Goal: Task Accomplishment & Management: Manage account settings

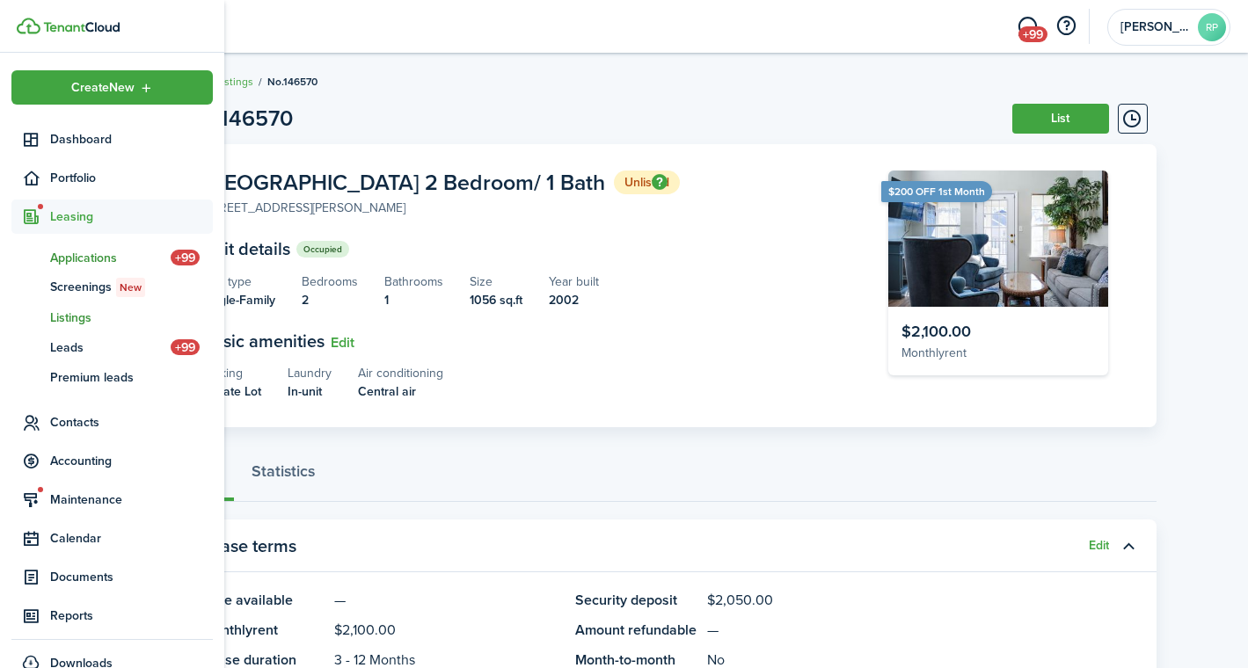
click at [94, 259] on span "Applications" at bounding box center [110, 258] width 120 height 18
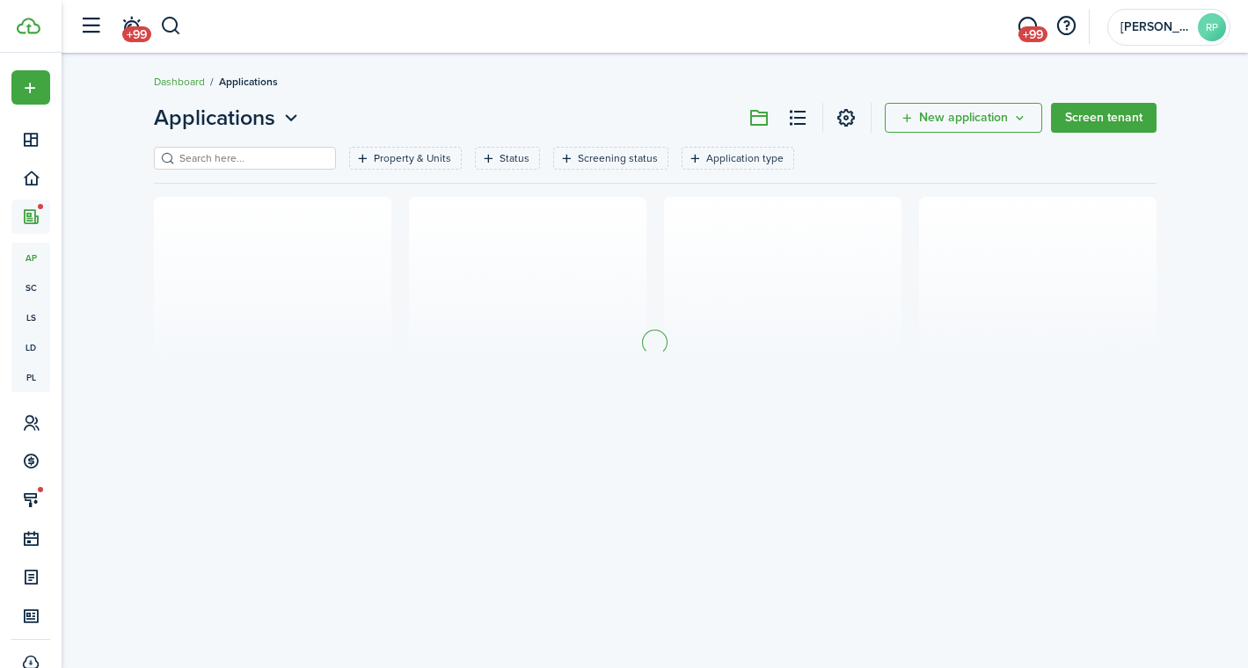
click at [266, 157] on input "search" at bounding box center [252, 158] width 155 height 17
type input "u"
click at [415, 161] on filter-tag-label "Property & Units" at bounding box center [412, 158] width 77 height 16
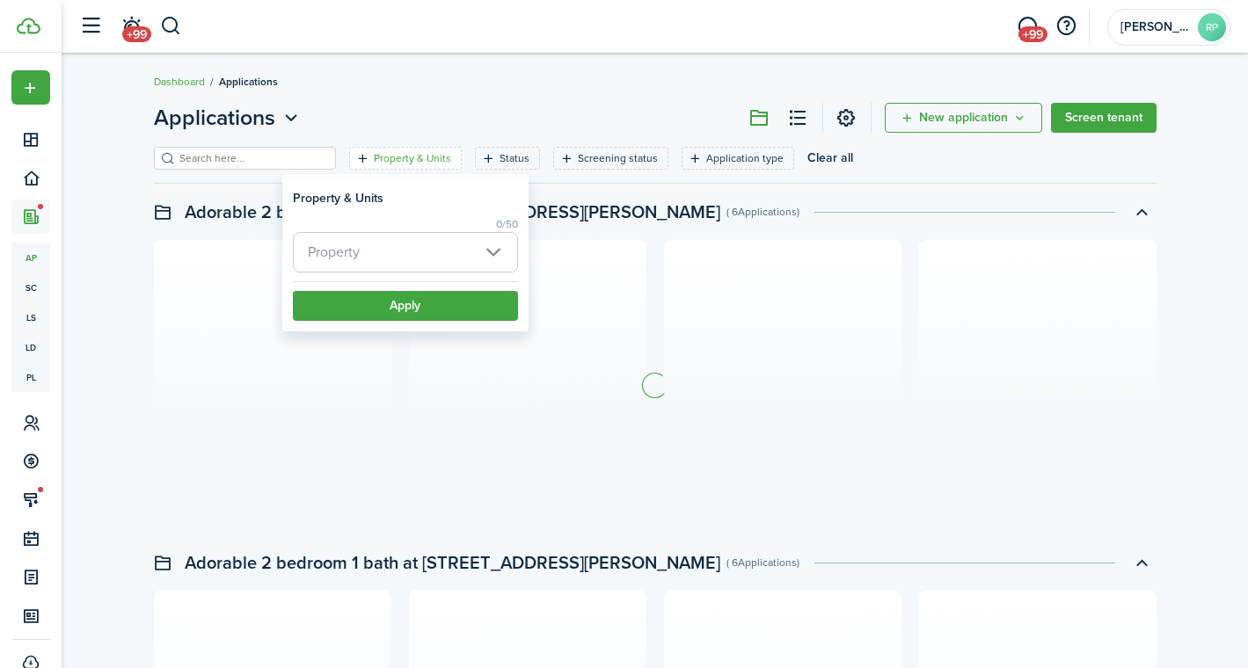
click at [372, 250] on span "Property" at bounding box center [405, 252] width 223 height 39
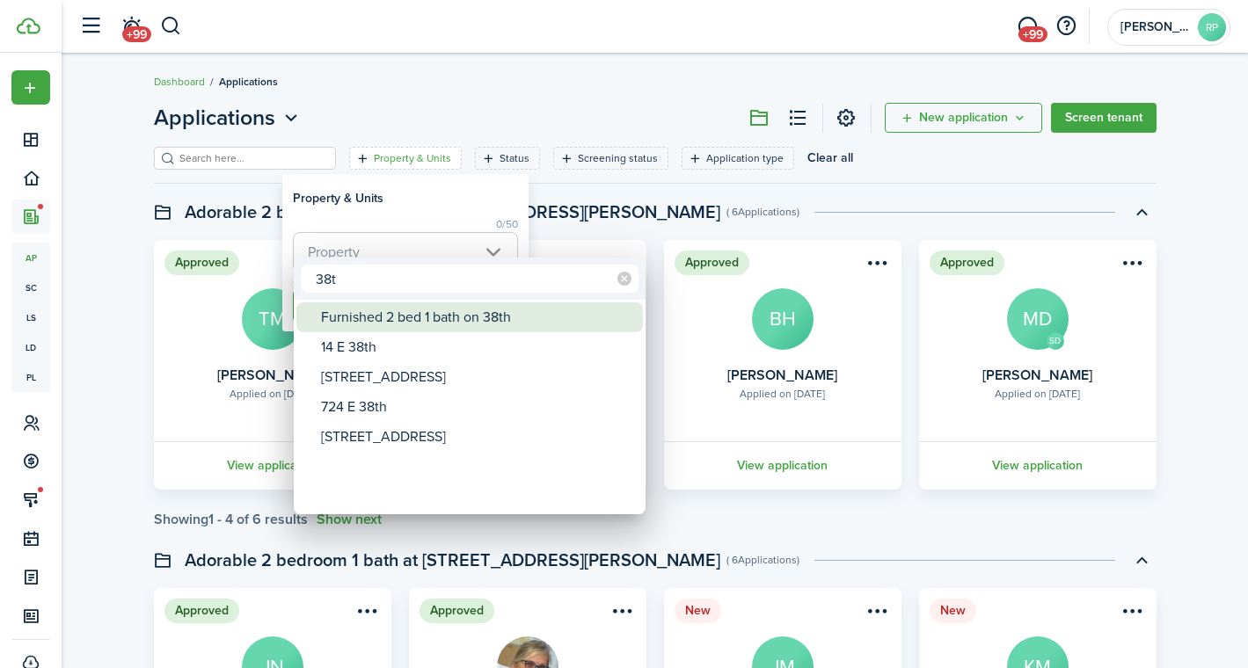
type input "38t"
click at [424, 324] on div "Furnished 2 bed 1 bath on 38th" at bounding box center [476, 318] width 311 height 30
type input "Furnished 2 bed 1 bath on 38th"
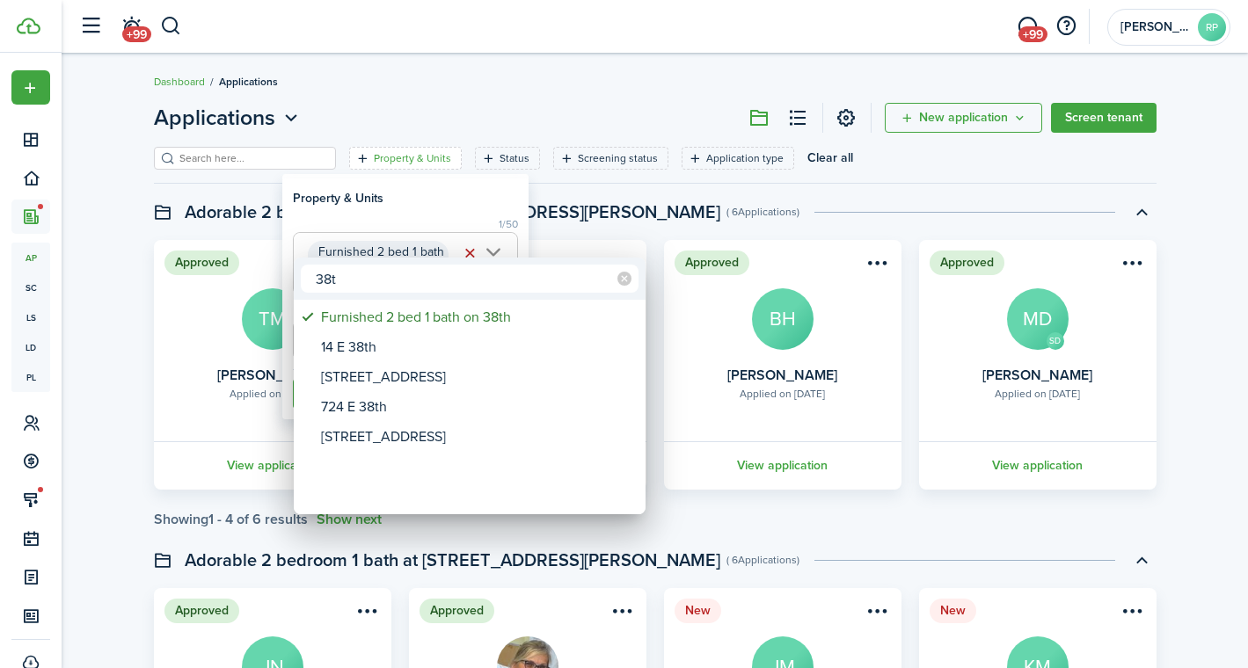
click at [424, 206] on div at bounding box center [623, 334] width 1529 height 950
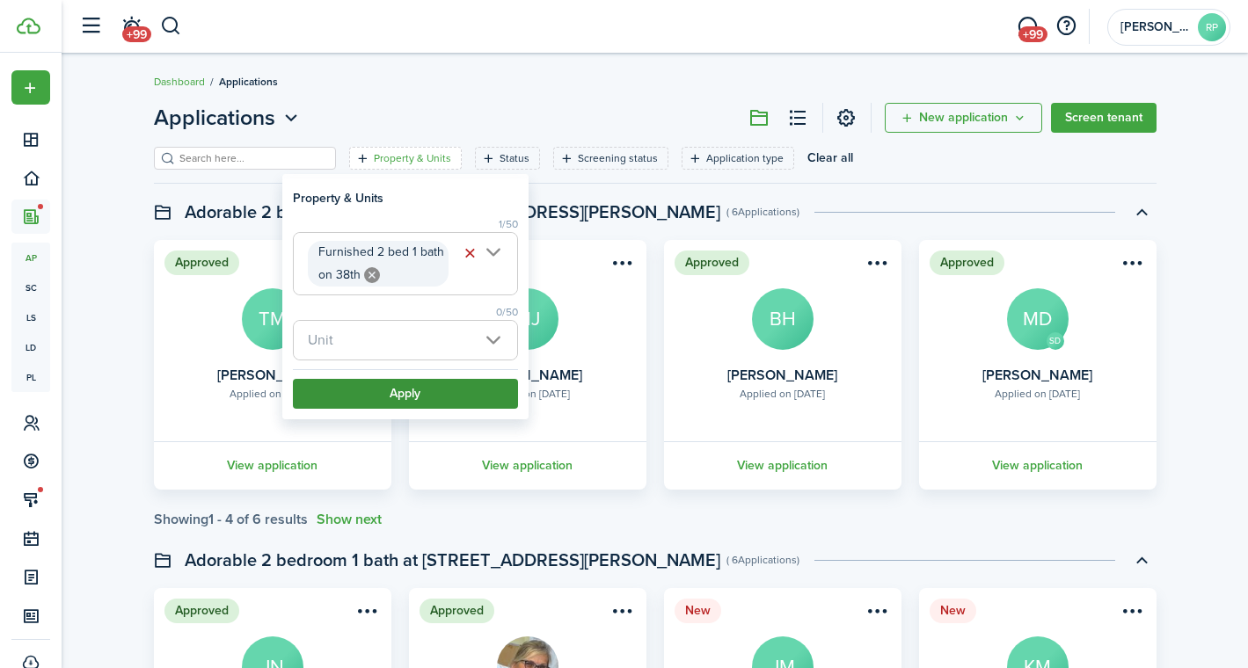
click at [397, 388] on button "Apply" at bounding box center [405, 394] width 225 height 30
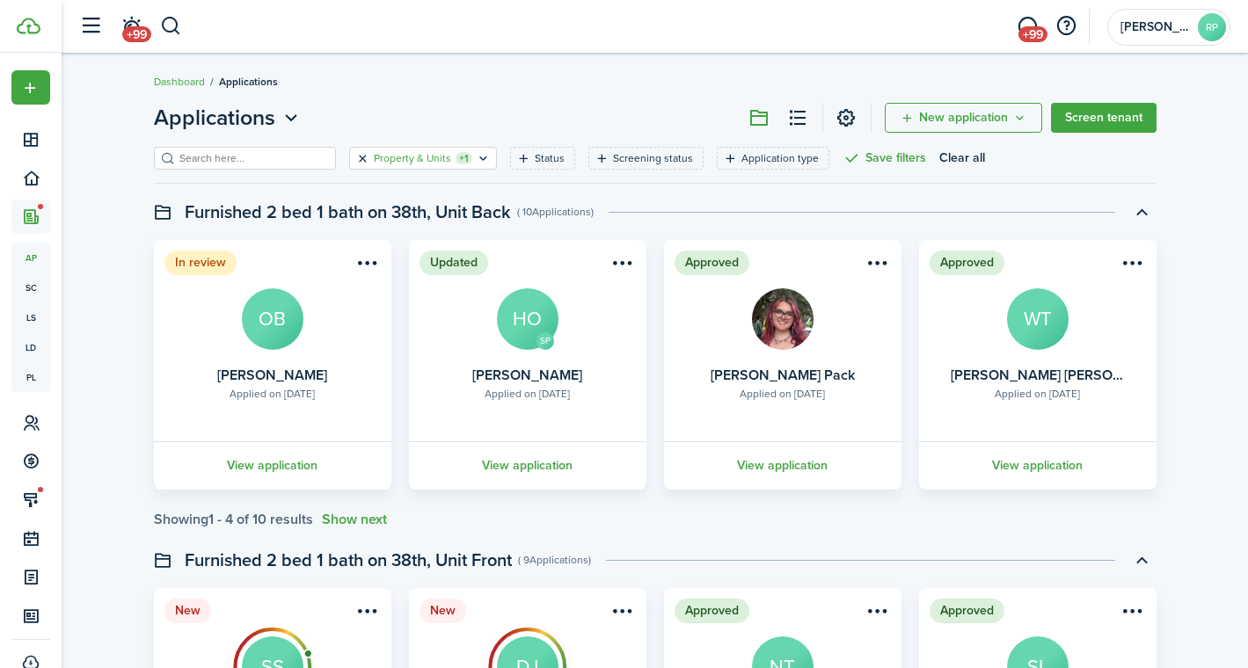
click at [367, 156] on button "Clear filter" at bounding box center [362, 158] width 15 height 14
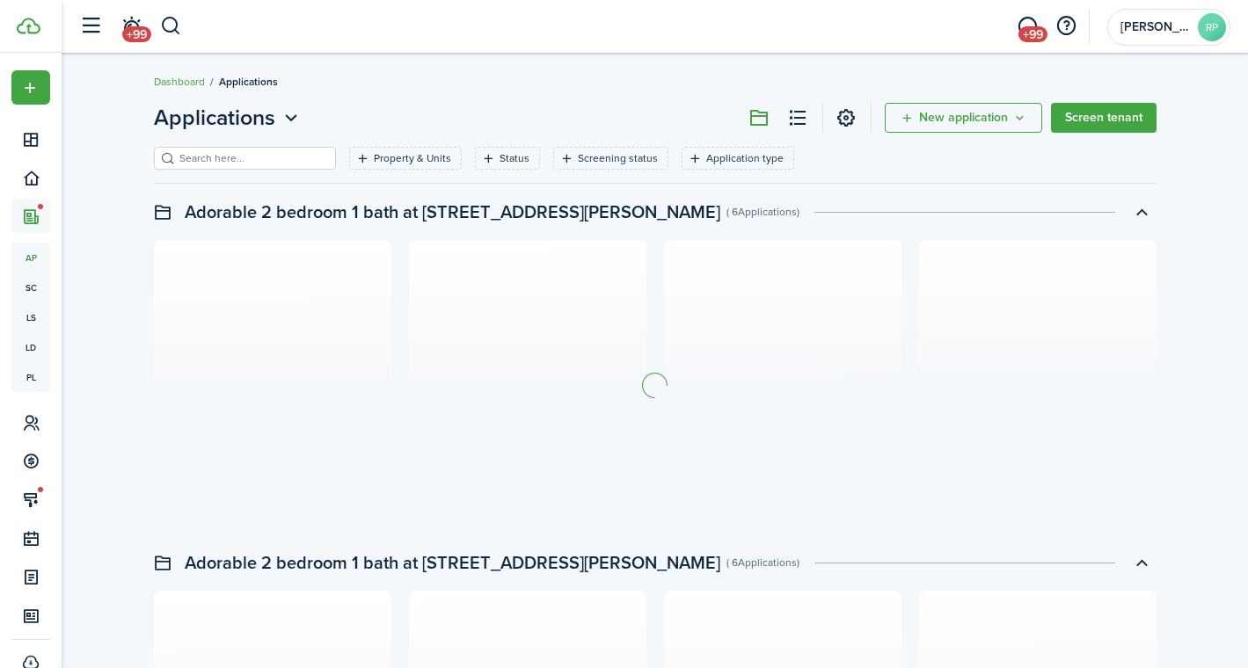
click at [306, 156] on input "search" at bounding box center [252, 158] width 155 height 17
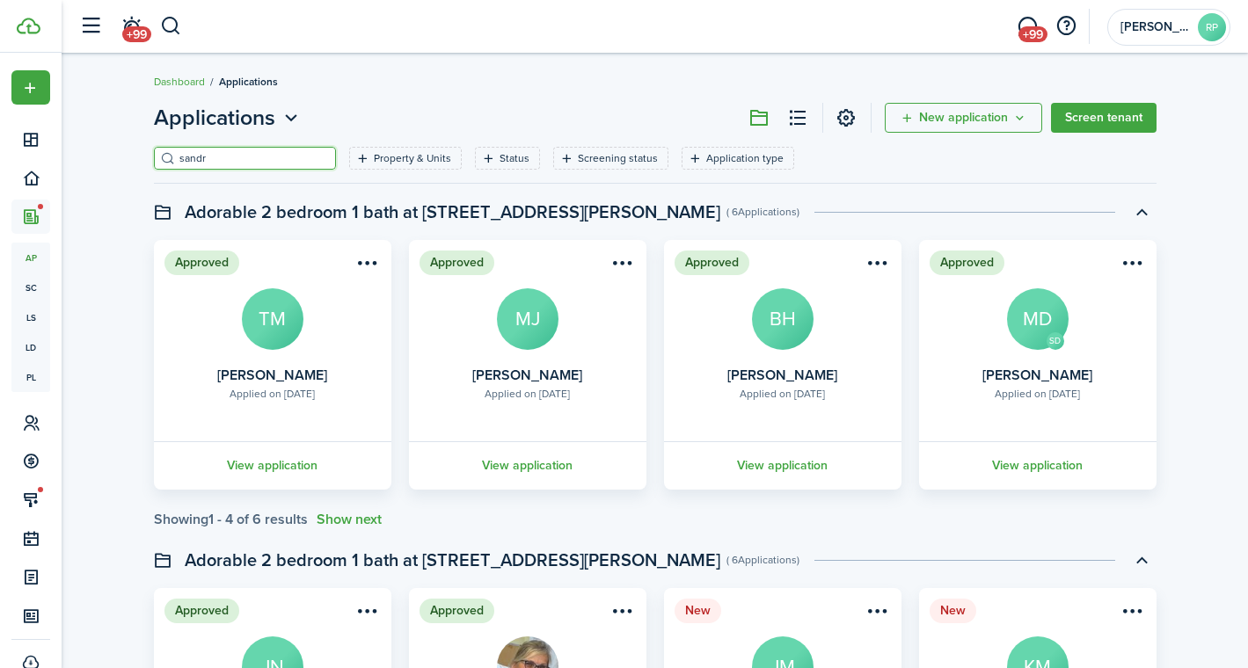
type input "[PERSON_NAME]"
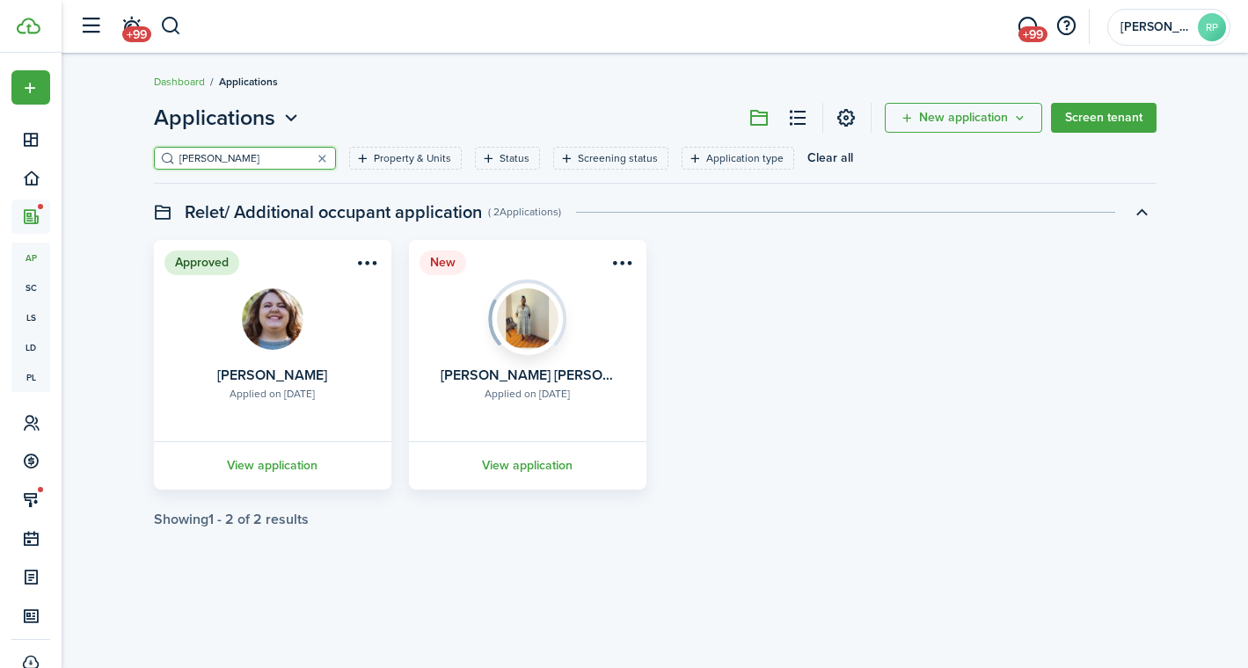
click at [239, 156] on input "[PERSON_NAME]" at bounding box center [252, 158] width 155 height 17
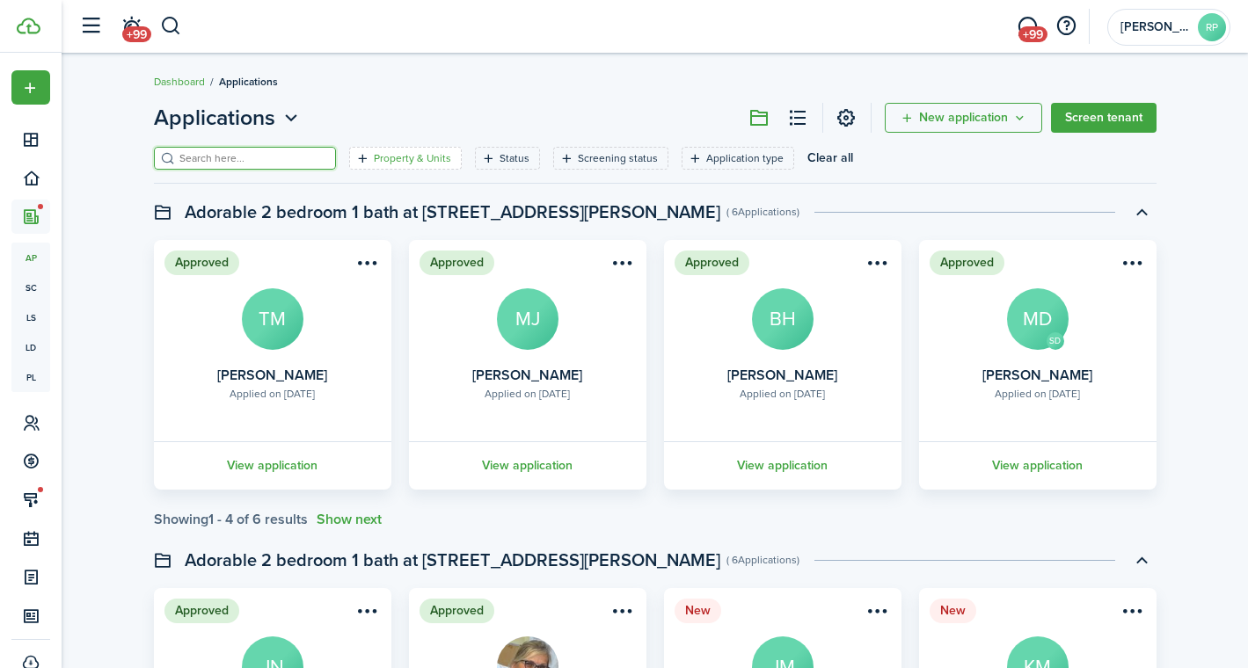
click at [356, 155] on icon "Open filter" at bounding box center [362, 158] width 15 height 14
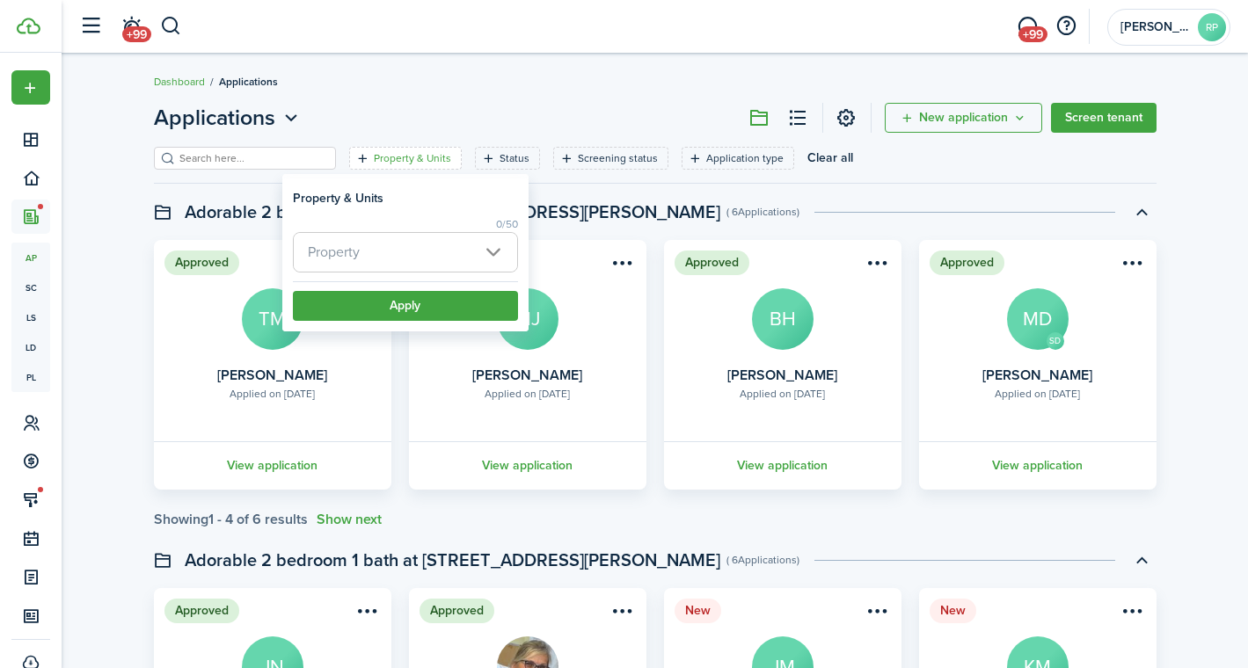
click at [361, 258] on span "Property" at bounding box center [405, 252] width 223 height 39
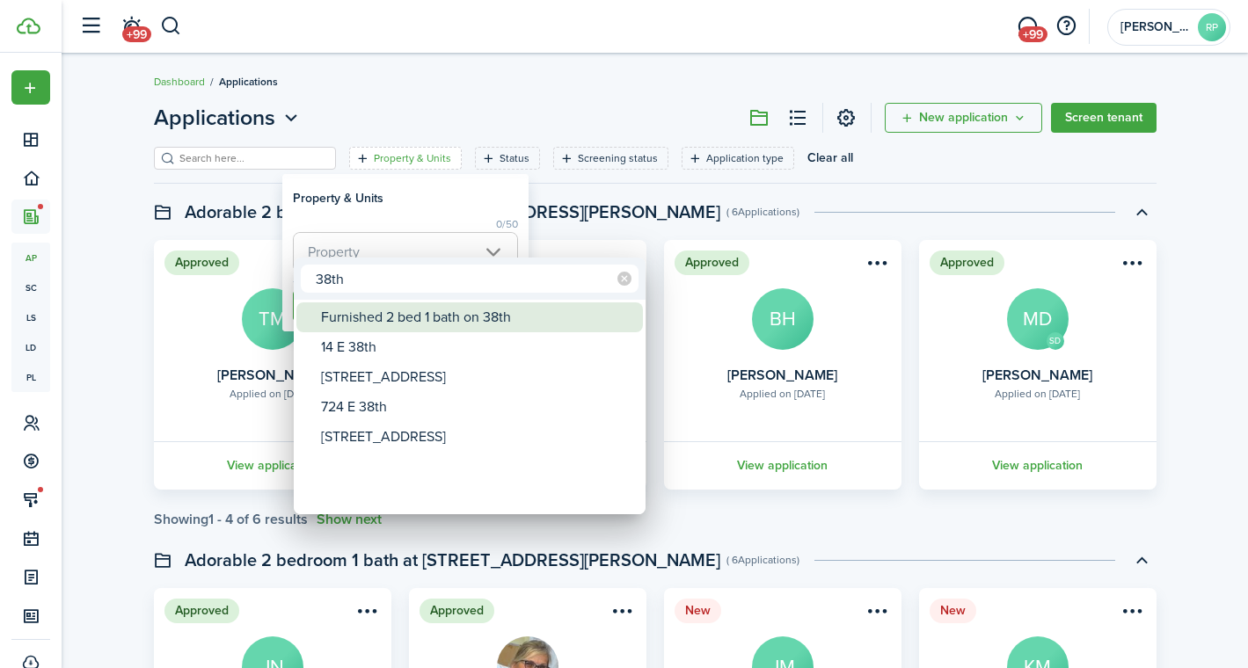
type input "38th"
click at [374, 323] on div "Furnished 2 bed 1 bath on 38th" at bounding box center [476, 318] width 311 height 30
type input "Furnished 2 bed 1 bath on 38th"
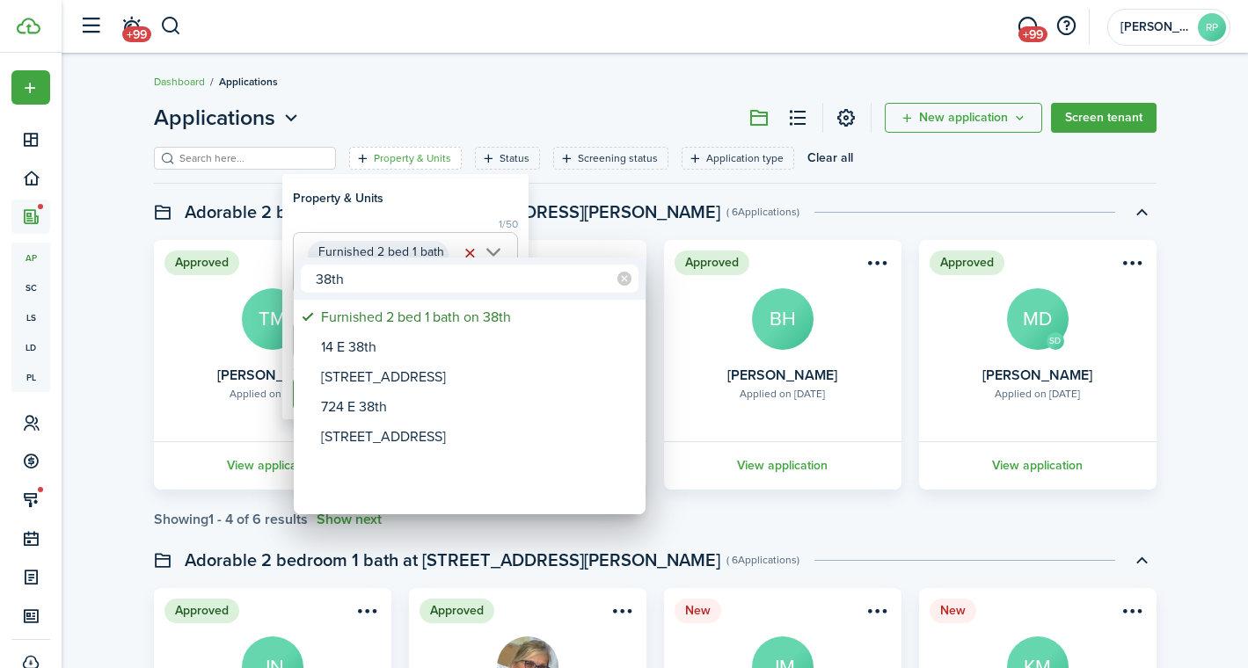
click at [391, 224] on div at bounding box center [623, 334] width 1529 height 950
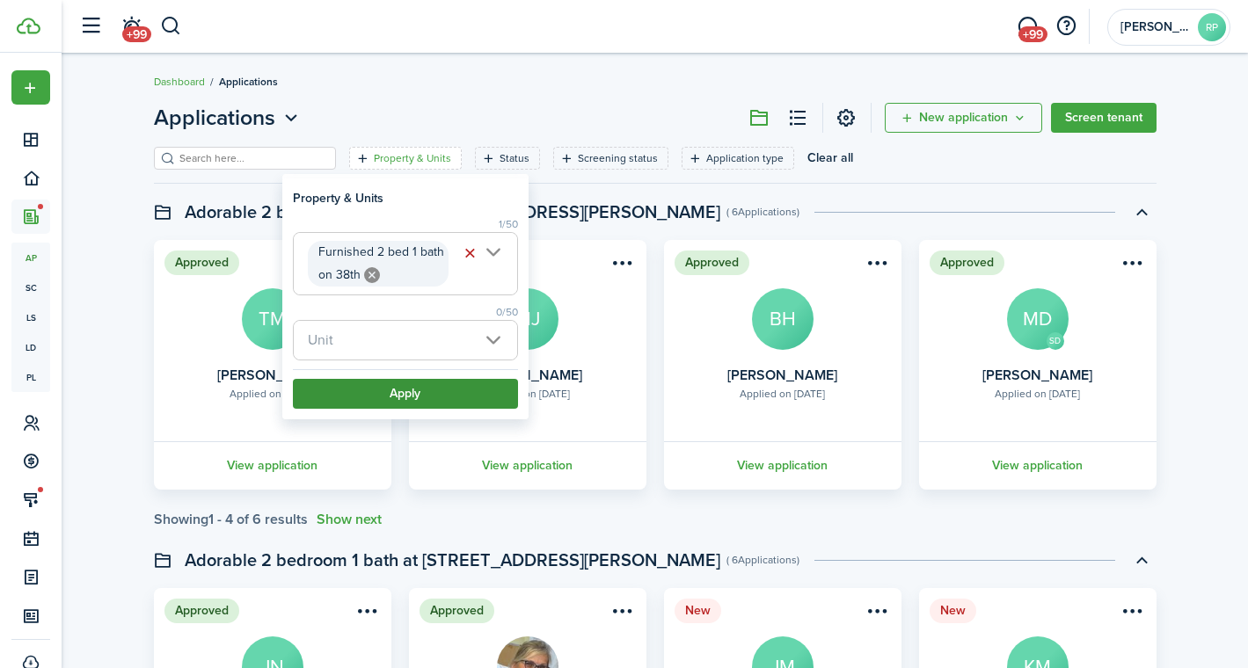
click at [383, 387] on button "Apply" at bounding box center [405, 394] width 225 height 30
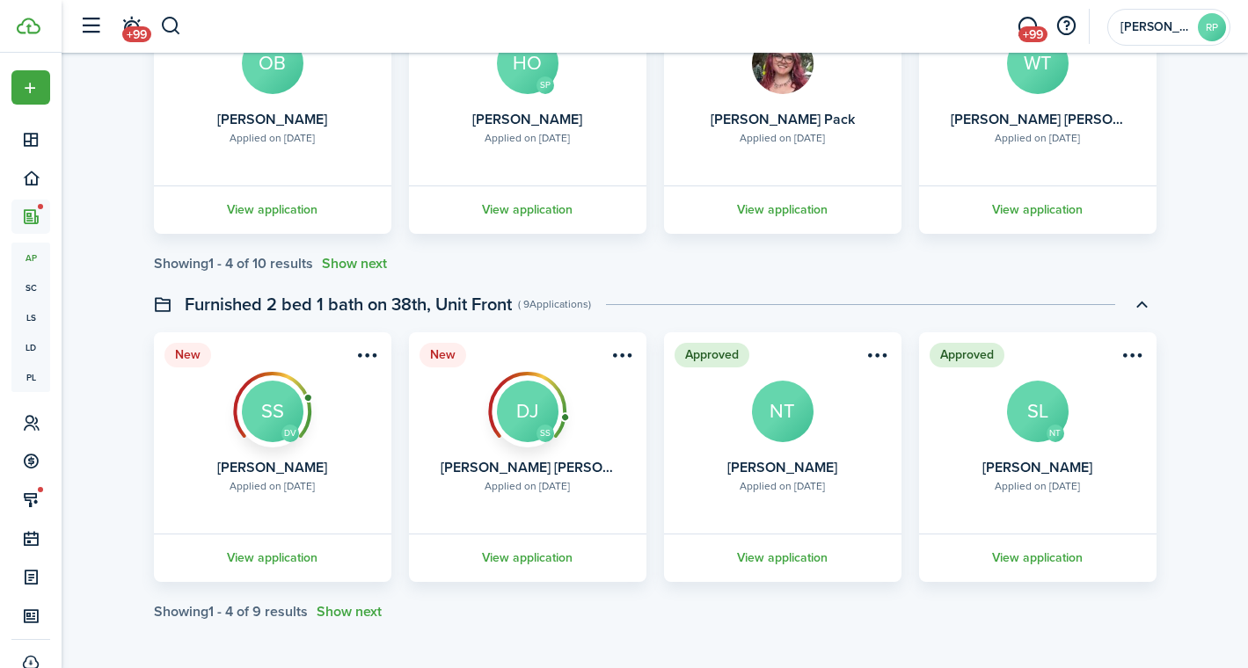
scroll to position [256, 0]
click at [288, 553] on link "View application" at bounding box center [272, 558] width 243 height 48
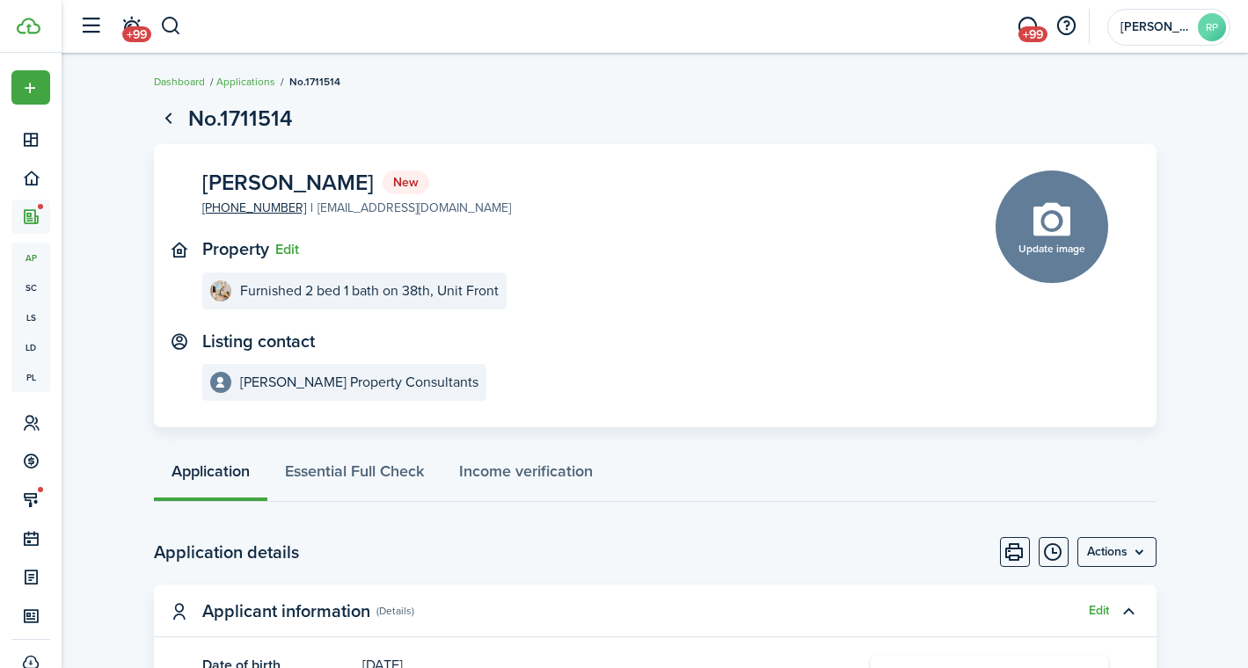
drag, startPoint x: 482, startPoint y: 205, endPoint x: 304, endPoint y: 208, distance: 177.7
click at [304, 208] on panel-main-section "[PERSON_NAME] New [PHONE_NUMBER] [EMAIL_ADDRESS][DOMAIN_NAME]" at bounding box center [572, 194] width 740 height 47
copy link "[EMAIL_ADDRESS][DOMAIN_NAME]"
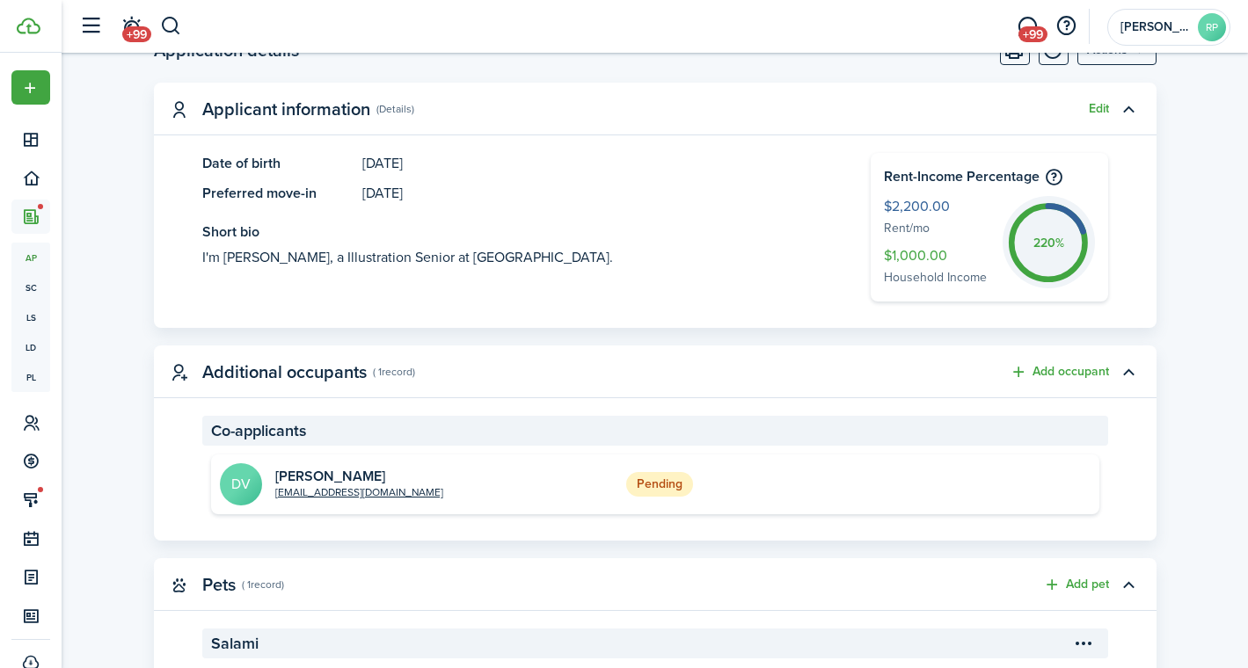
scroll to position [584, 0]
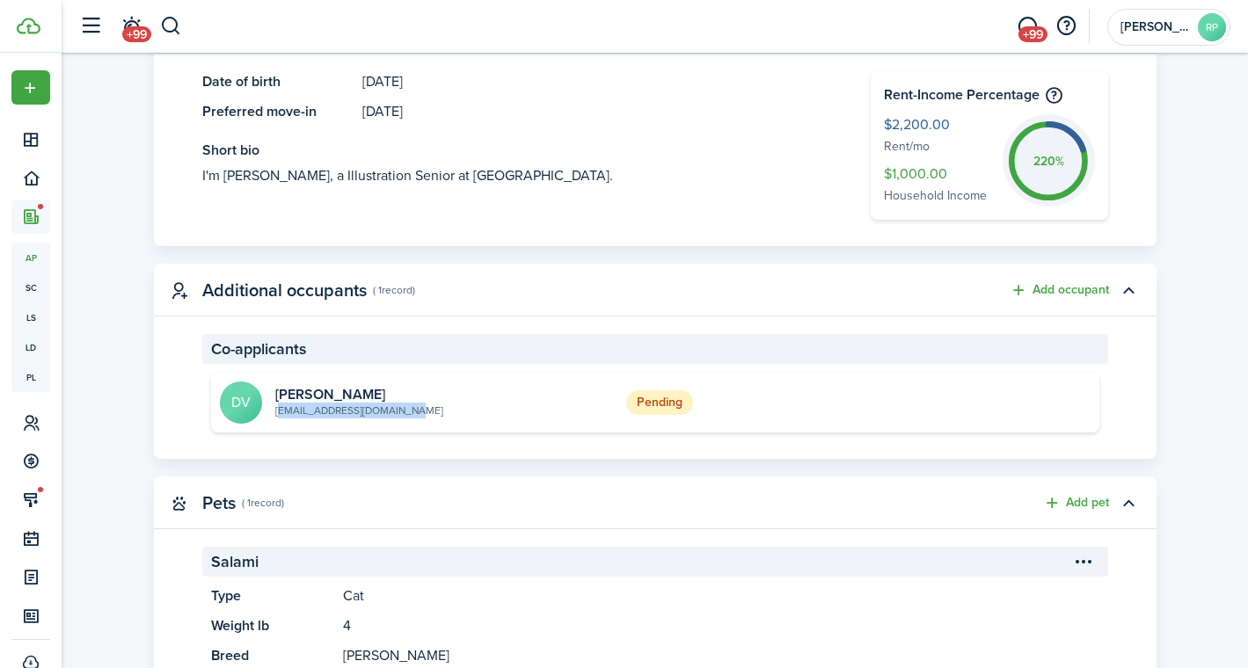
drag, startPoint x: 437, startPoint y: 414, endPoint x: 276, endPoint y: 416, distance: 160.9
click at [276, 416] on short-info-main "DV [PERSON_NAME] [EMAIL_ADDRESS][DOMAIN_NAME]" at bounding box center [418, 403] width 397 height 42
copy link "[EMAIL_ADDRESS][DOMAIN_NAME]"
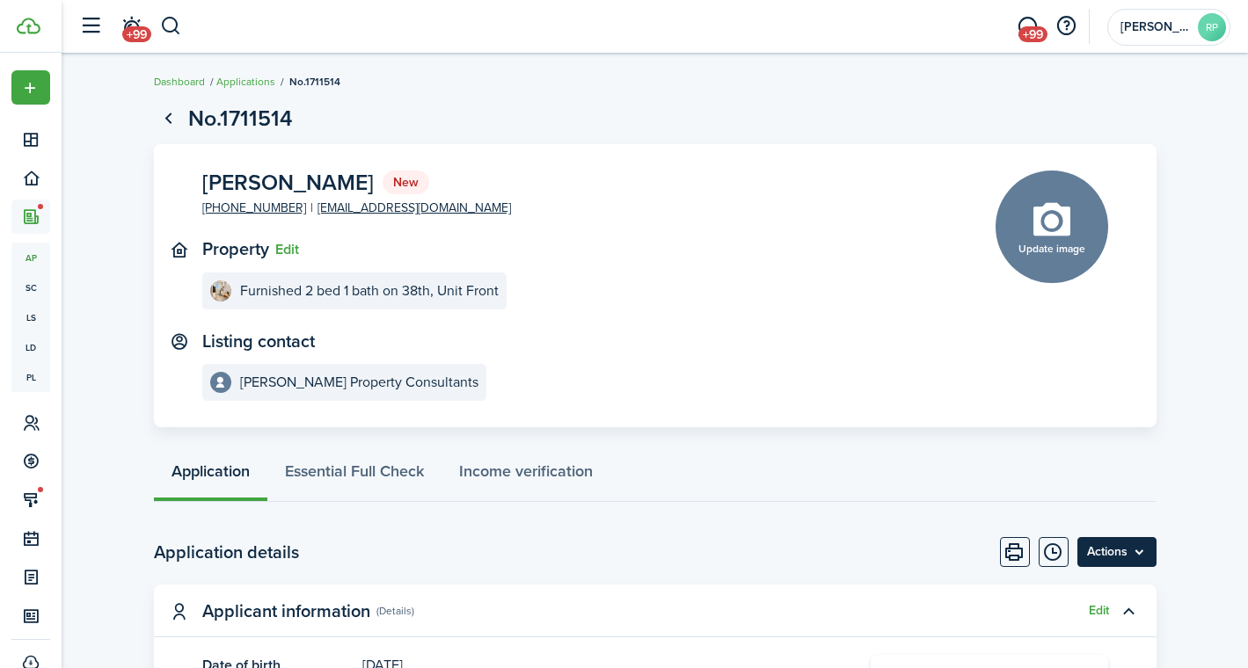
scroll to position [0, 0]
click at [1105, 565] on menu-btn "Actions" at bounding box center [1116, 552] width 79 height 30
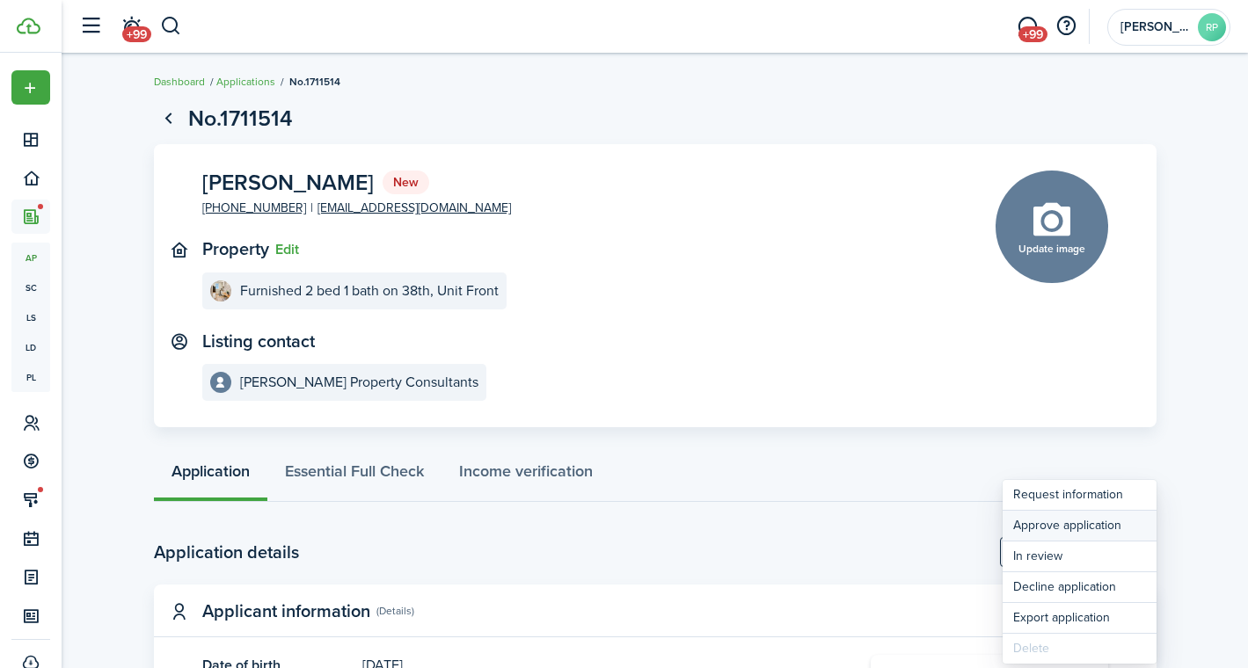
click at [1043, 530] on button "Approve application" at bounding box center [1080, 526] width 154 height 30
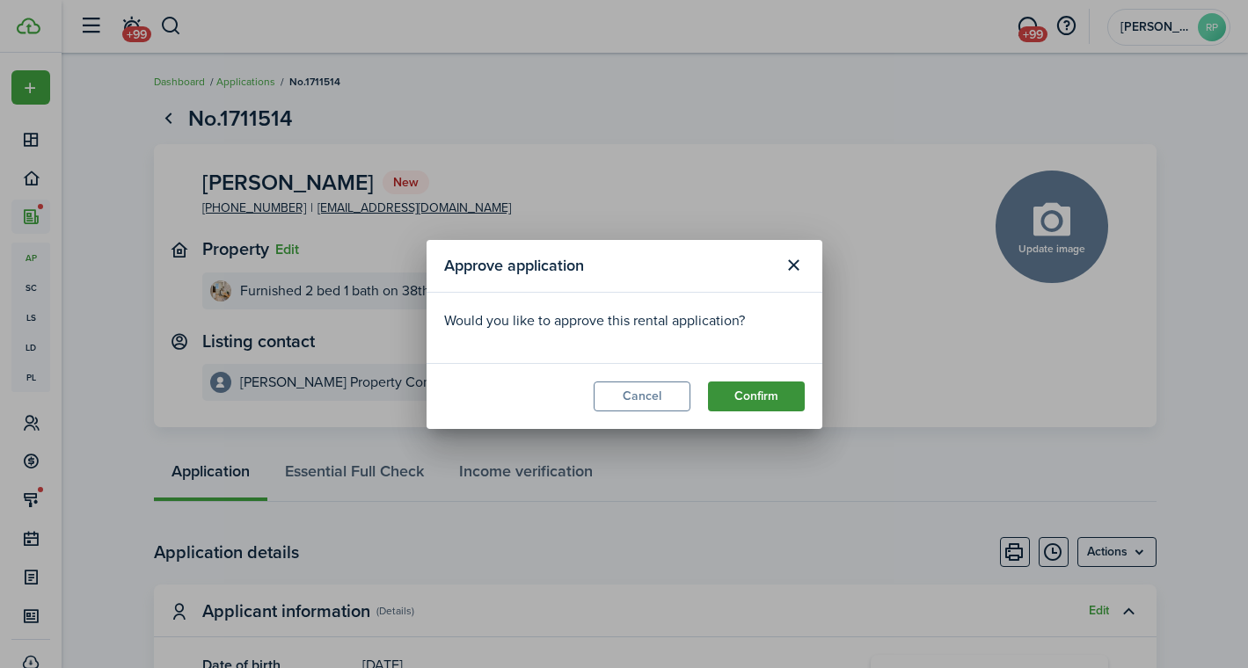
click at [779, 408] on button "Confirm" at bounding box center [756, 397] width 97 height 30
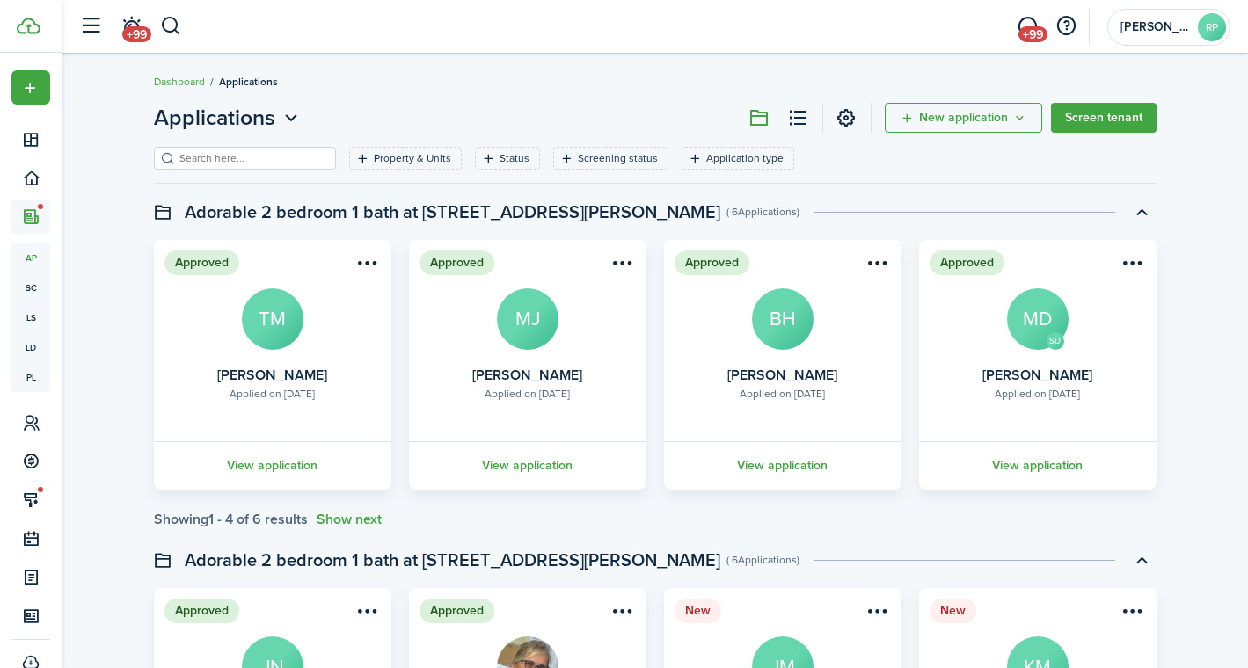
click at [261, 157] on input "search" at bounding box center [252, 158] width 155 height 17
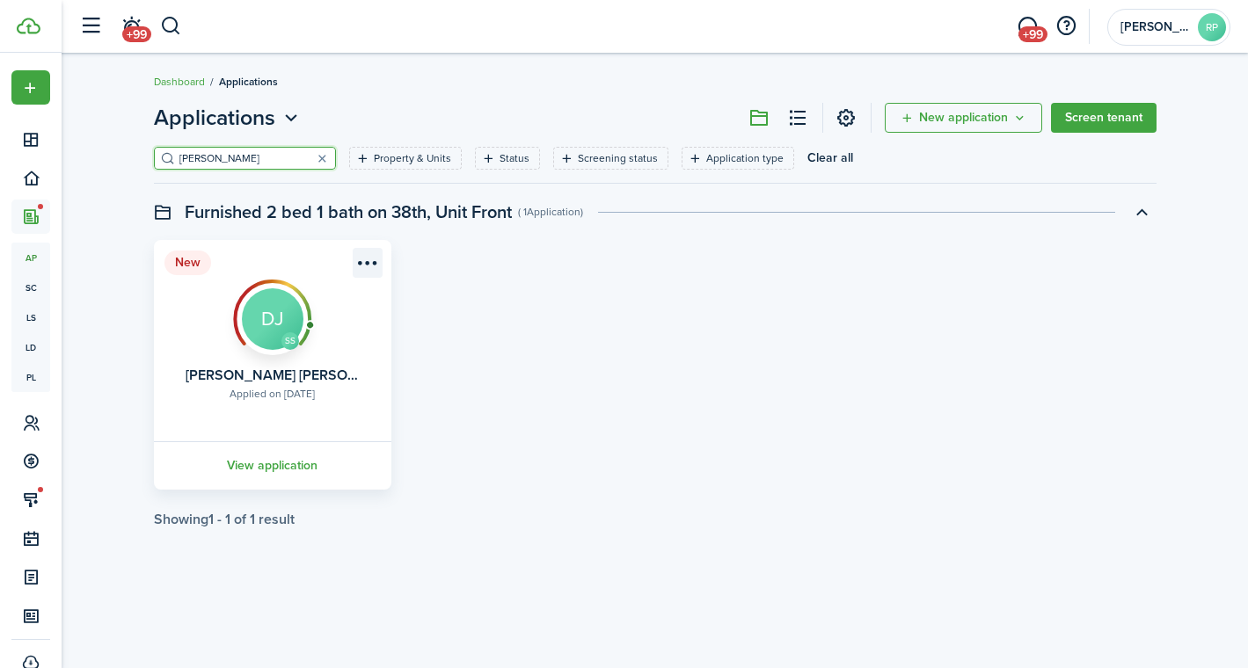
click at [367, 259] on menu-btn-icon "Open menu" at bounding box center [368, 263] width 30 height 30
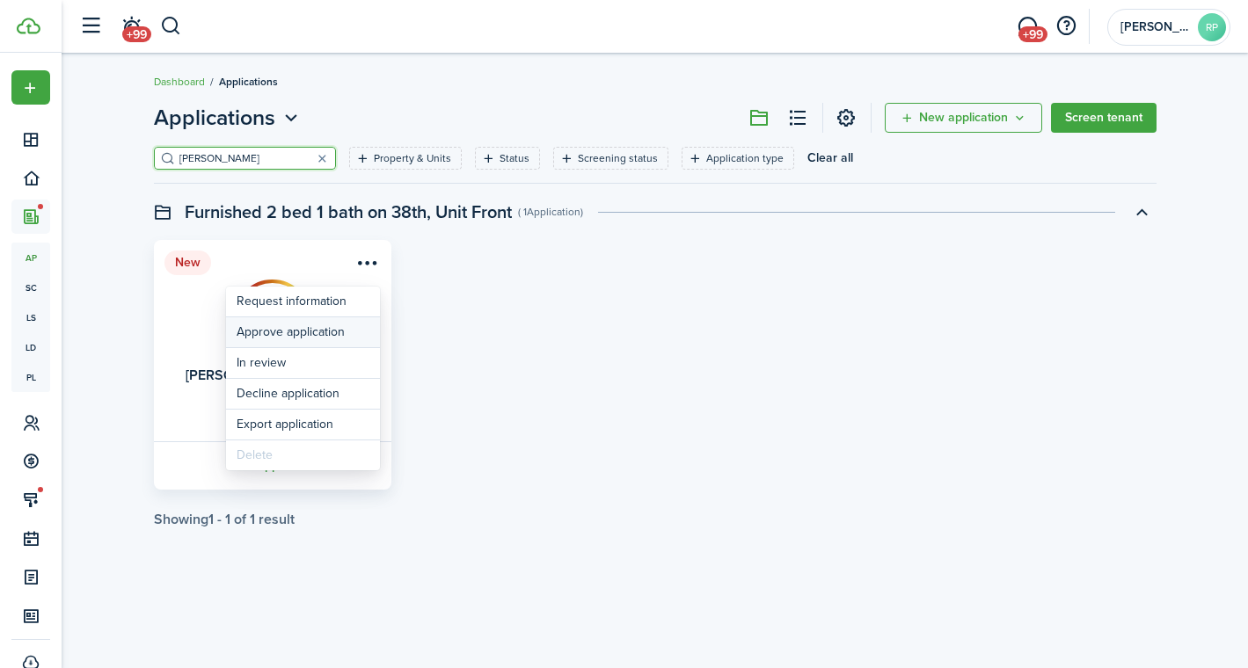
click at [303, 333] on button "Approve application" at bounding box center [303, 332] width 154 height 30
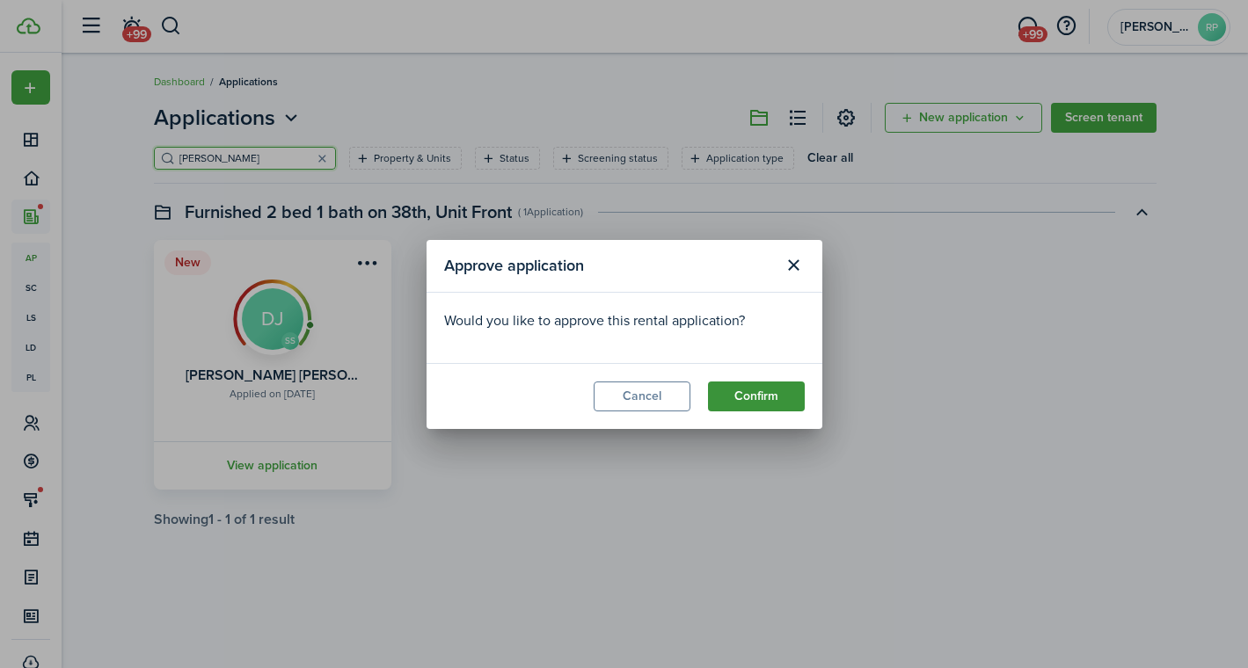
click at [725, 392] on button "Confirm" at bounding box center [756, 397] width 97 height 30
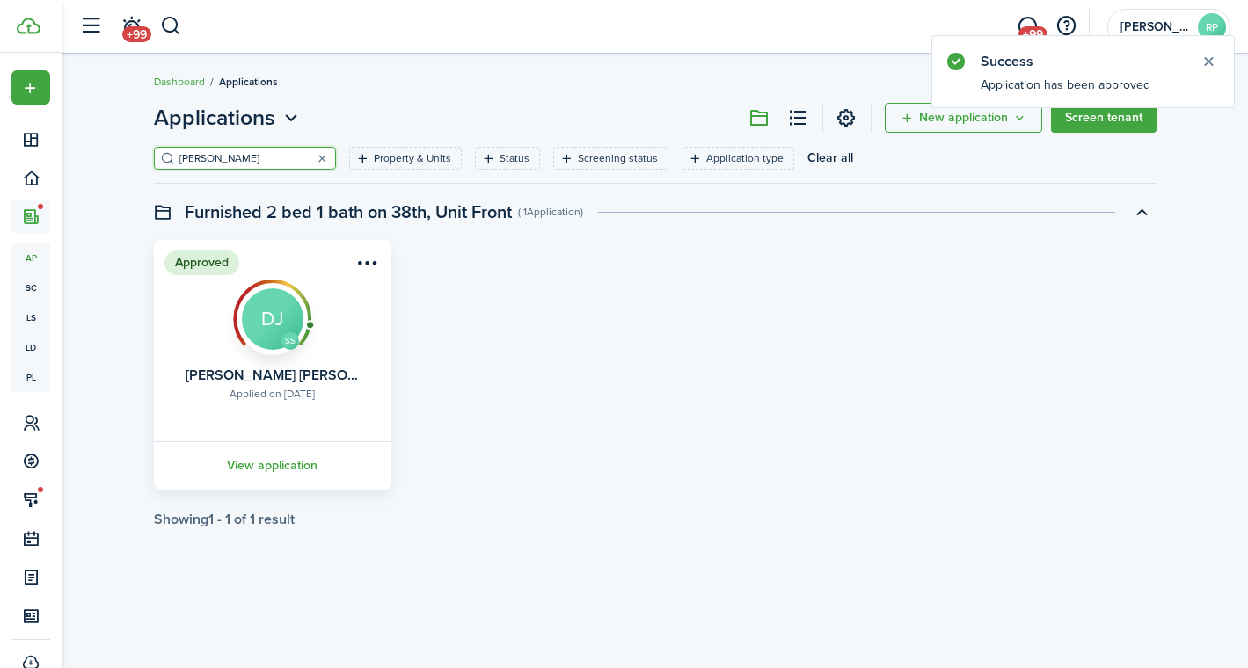
click at [281, 163] on input "[PERSON_NAME]" at bounding box center [252, 158] width 155 height 17
type input "seb"
click at [361, 263] on menu-btn-icon "Open menu" at bounding box center [368, 263] width 30 height 30
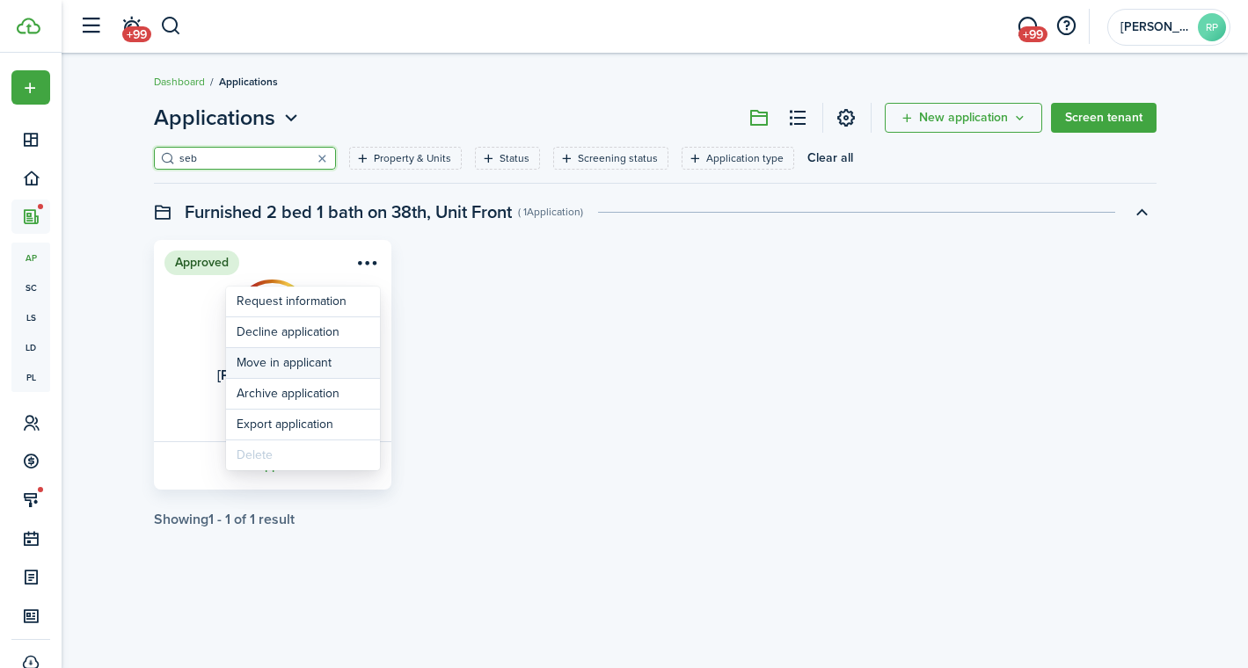
click at [303, 363] on button "Move in applicant" at bounding box center [303, 363] width 154 height 30
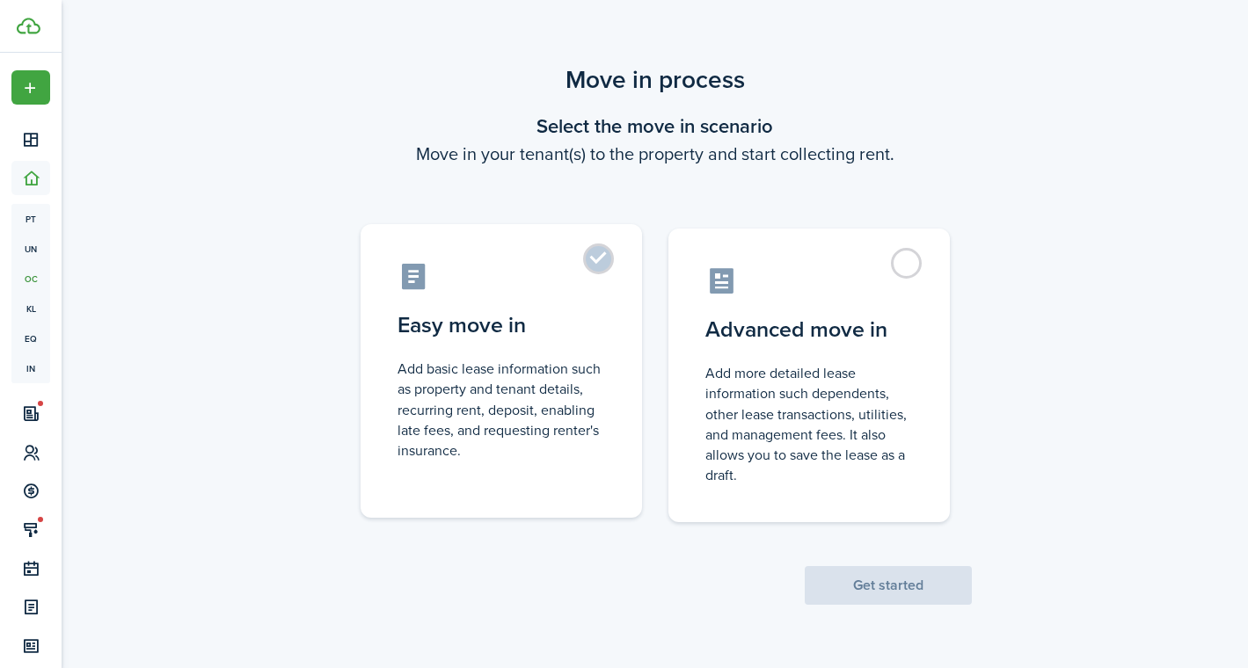
click at [592, 360] on control-radio-card-description "Add basic lease information such as property and tenant details, recurring rent…" at bounding box center [501, 410] width 208 height 102
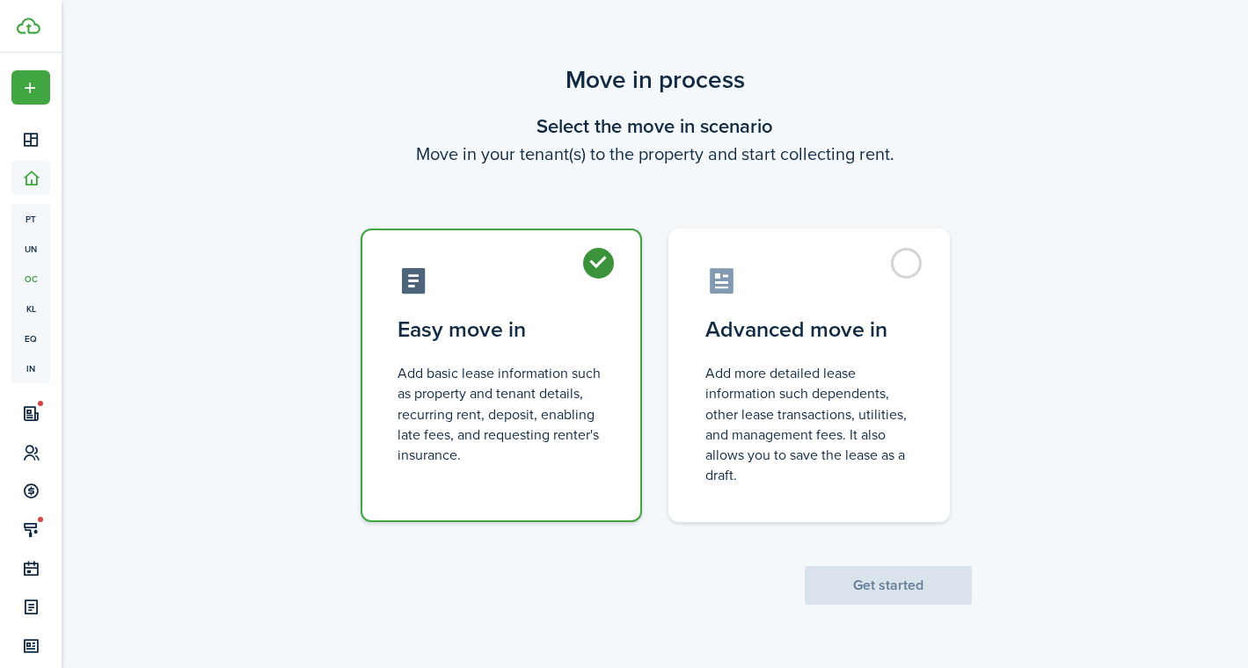
radio input "true"
click at [838, 593] on button "Get started" at bounding box center [888, 585] width 167 height 39
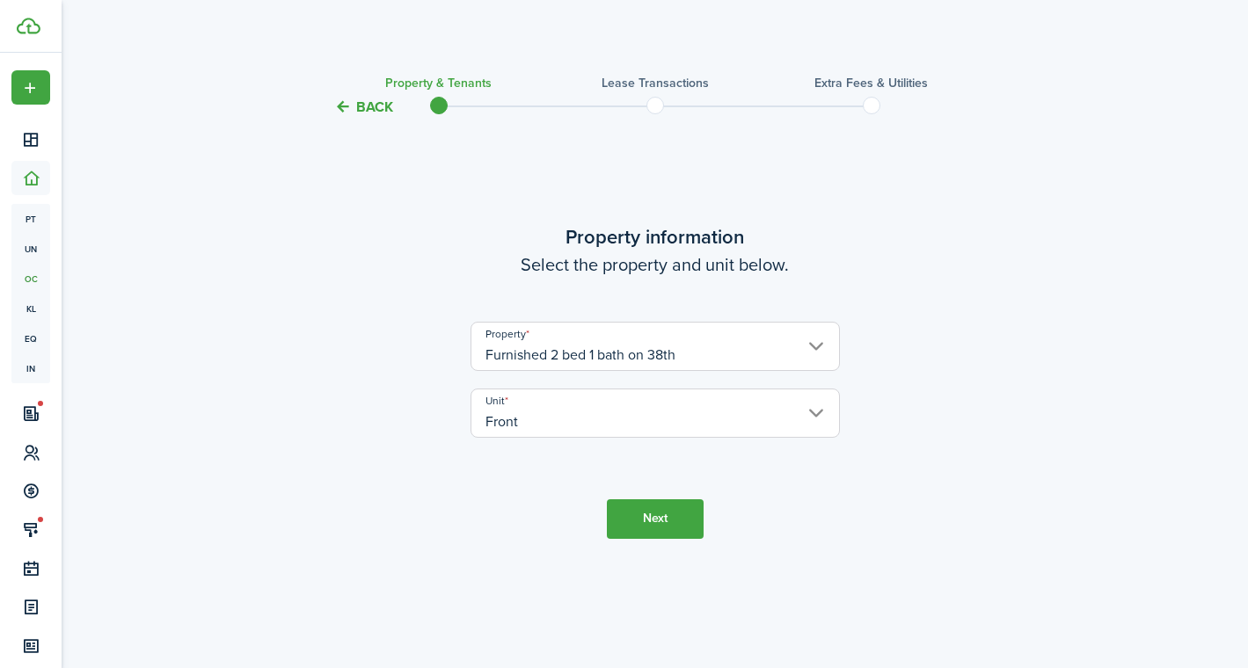
click at [632, 522] on button "Next" at bounding box center [655, 520] width 97 height 40
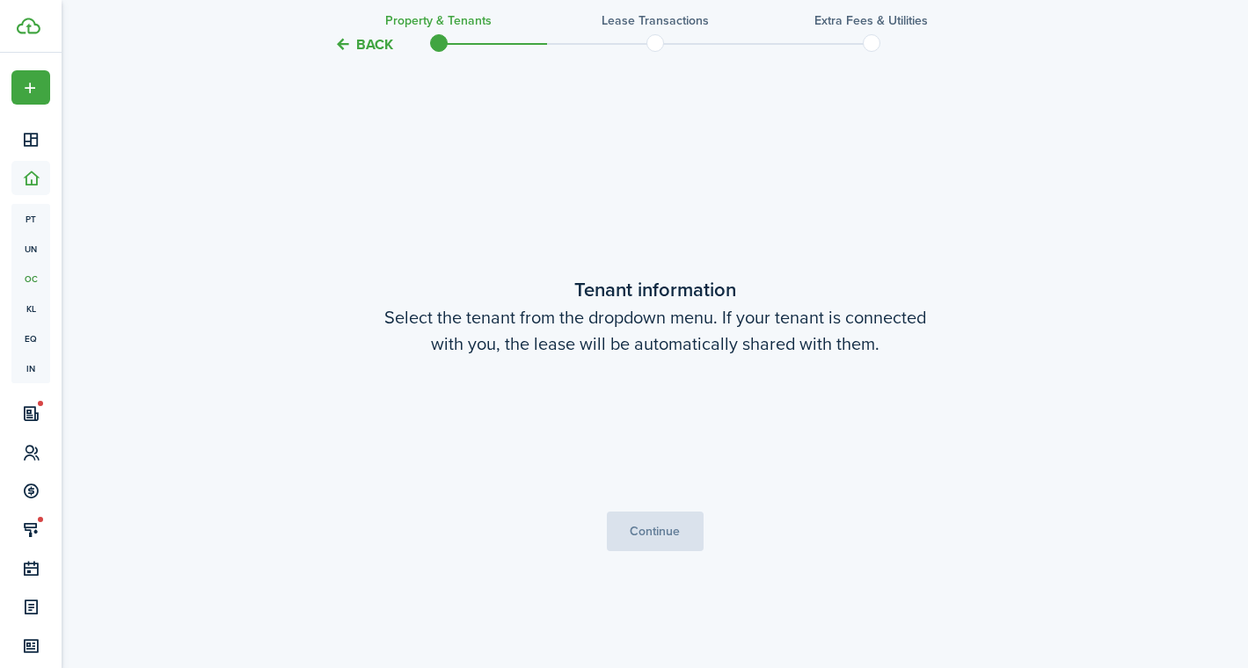
scroll to position [551, 0]
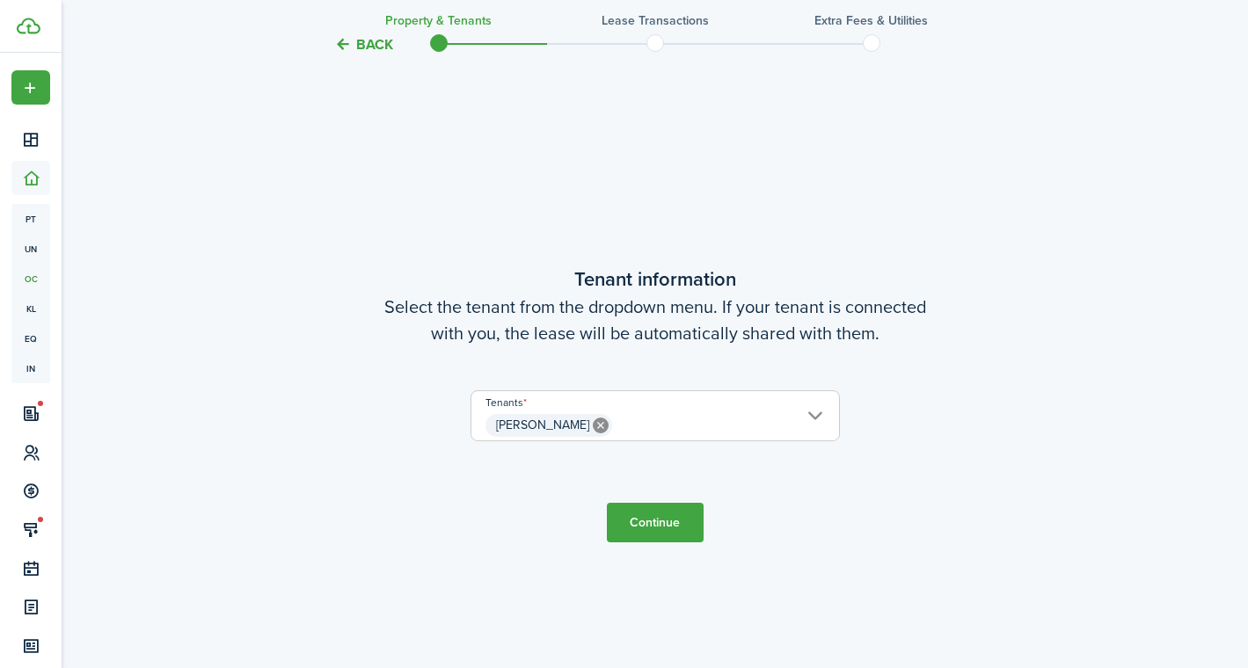
click at [663, 427] on span "[PERSON_NAME]" at bounding box center [655, 426] width 368 height 30
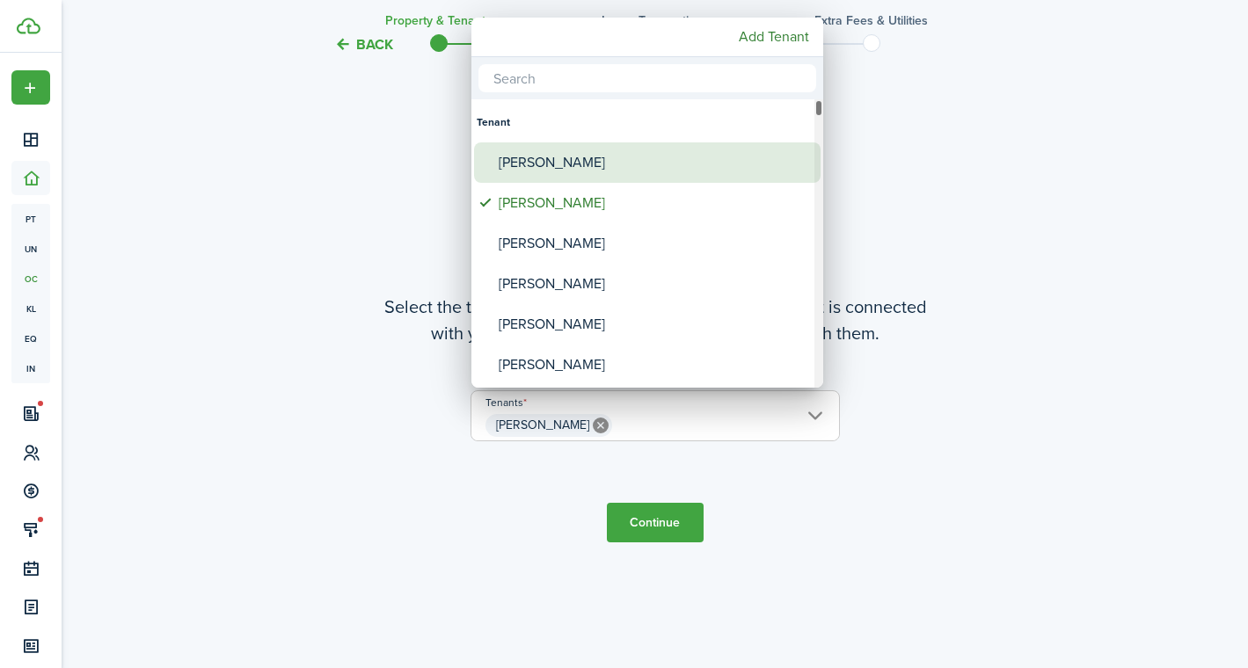
click at [603, 173] on div "[PERSON_NAME]" at bounding box center [654, 162] width 311 height 40
type input "[PERSON_NAME], [PERSON_NAME]"
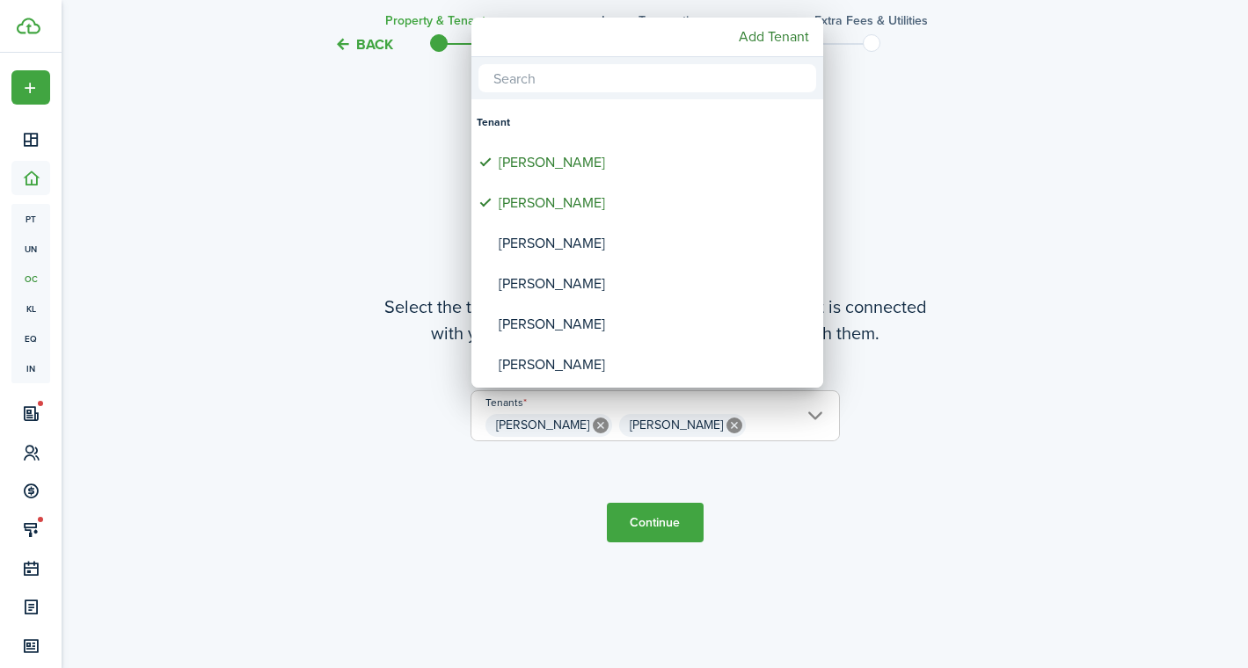
click at [644, 526] on div at bounding box center [623, 334] width 1529 height 950
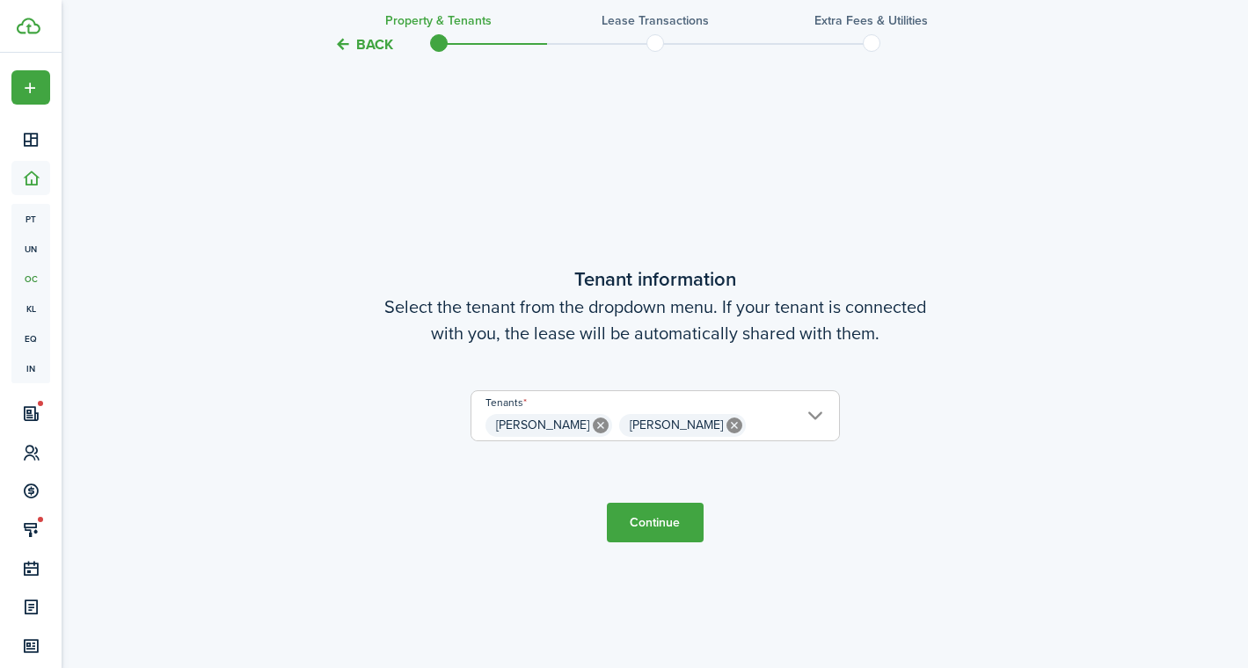
click at [640, 524] on button "Continue" at bounding box center [655, 523] width 97 height 40
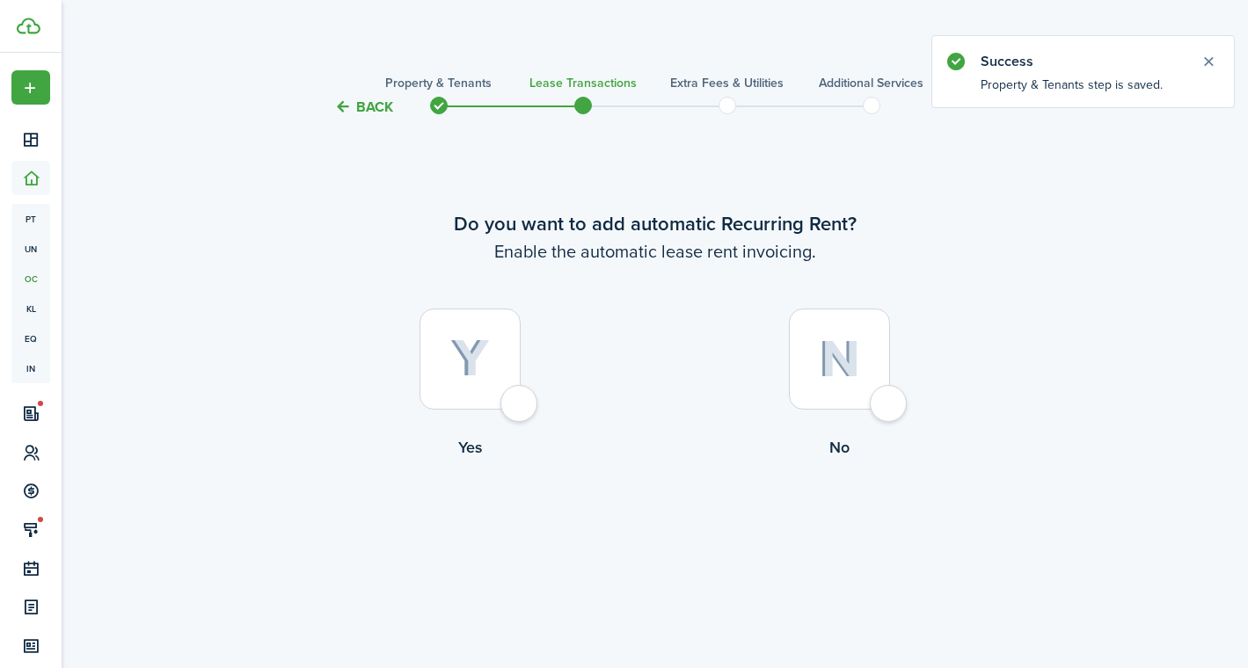
click at [827, 366] on img at bounding box center [839, 359] width 41 height 38
radio input "true"
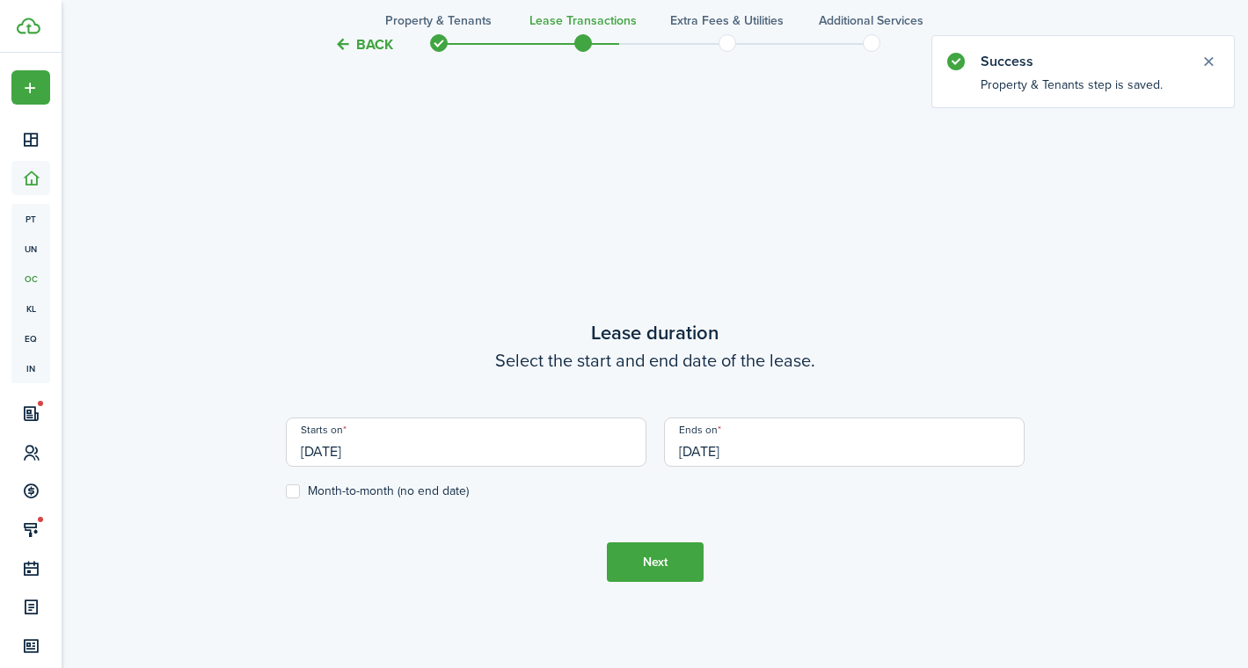
scroll to position [551, 0]
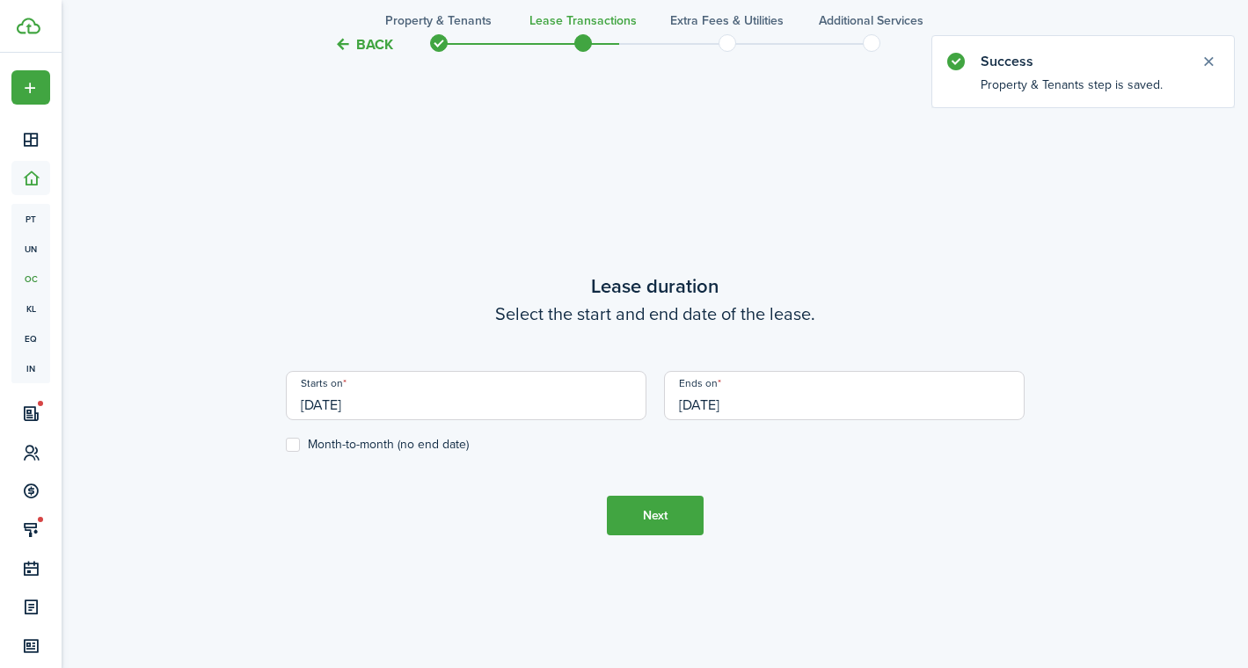
click at [529, 407] on input "[DATE]" at bounding box center [466, 395] width 361 height 49
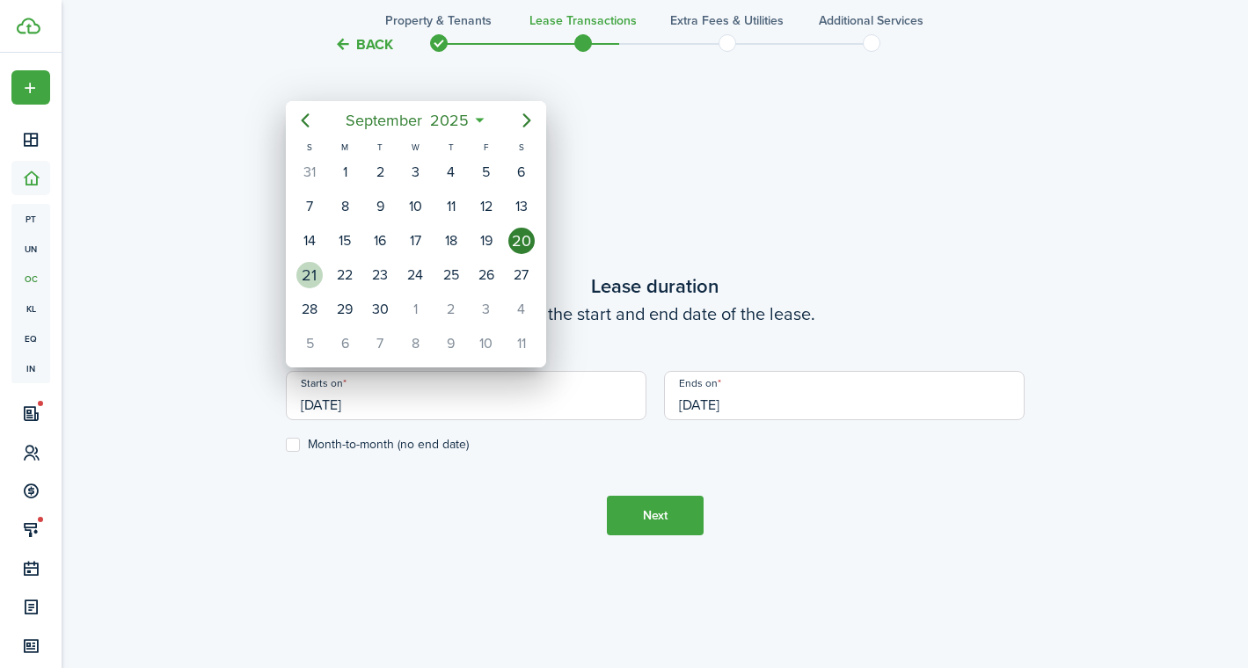
click at [314, 273] on div "21" at bounding box center [309, 275] width 26 height 26
type input "[DATE]"
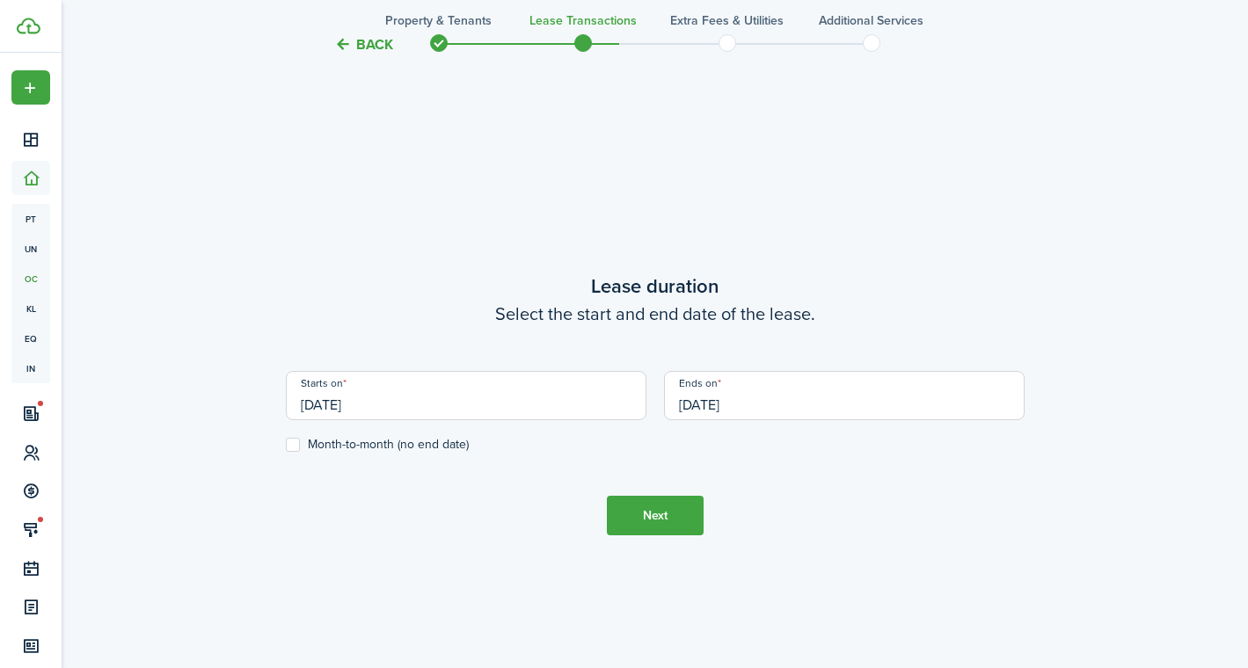
click at [788, 405] on input "[DATE]" at bounding box center [844, 395] width 361 height 49
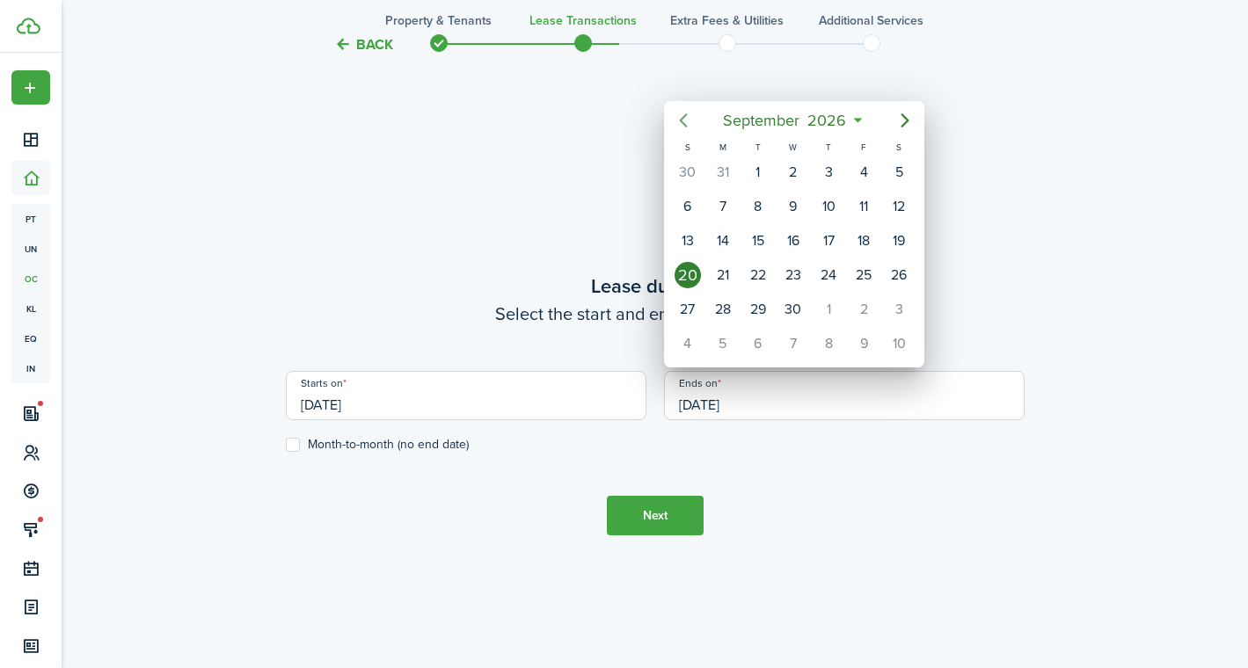
click at [677, 122] on icon "Previous page" at bounding box center [683, 120] width 21 height 21
click at [682, 122] on icon "Previous page" at bounding box center [683, 120] width 8 height 14
click at [756, 311] on div "30" at bounding box center [758, 309] width 26 height 26
type input "[DATE]"
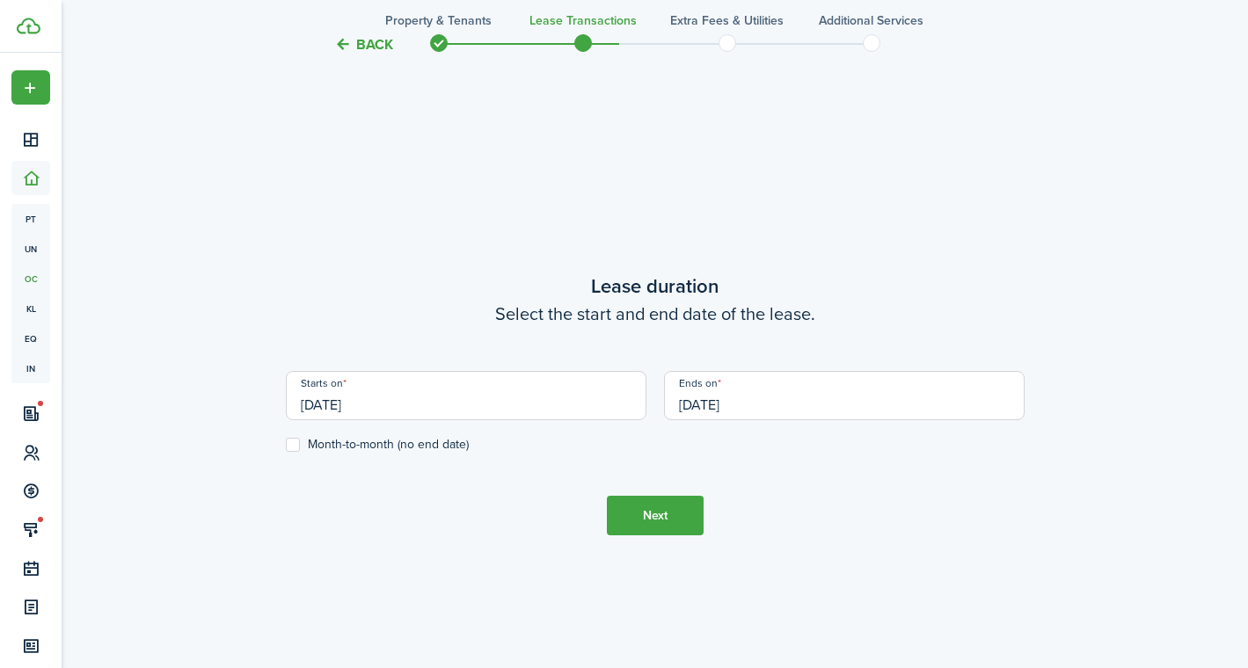
click at [689, 447] on control-checkbox "Month-to-month (no end date)" at bounding box center [655, 445] width 739 height 14
click at [658, 520] on button "Next" at bounding box center [655, 516] width 97 height 40
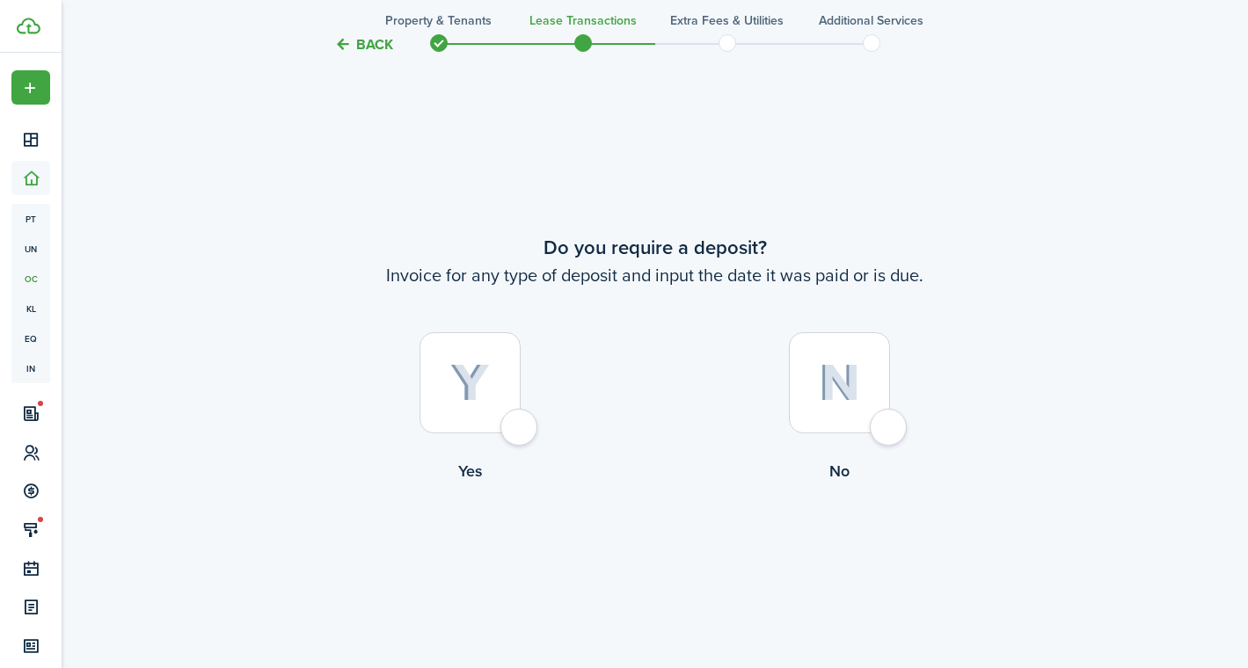
scroll to position [1219, 0]
click at [809, 383] on div at bounding box center [839, 382] width 101 height 101
radio input "true"
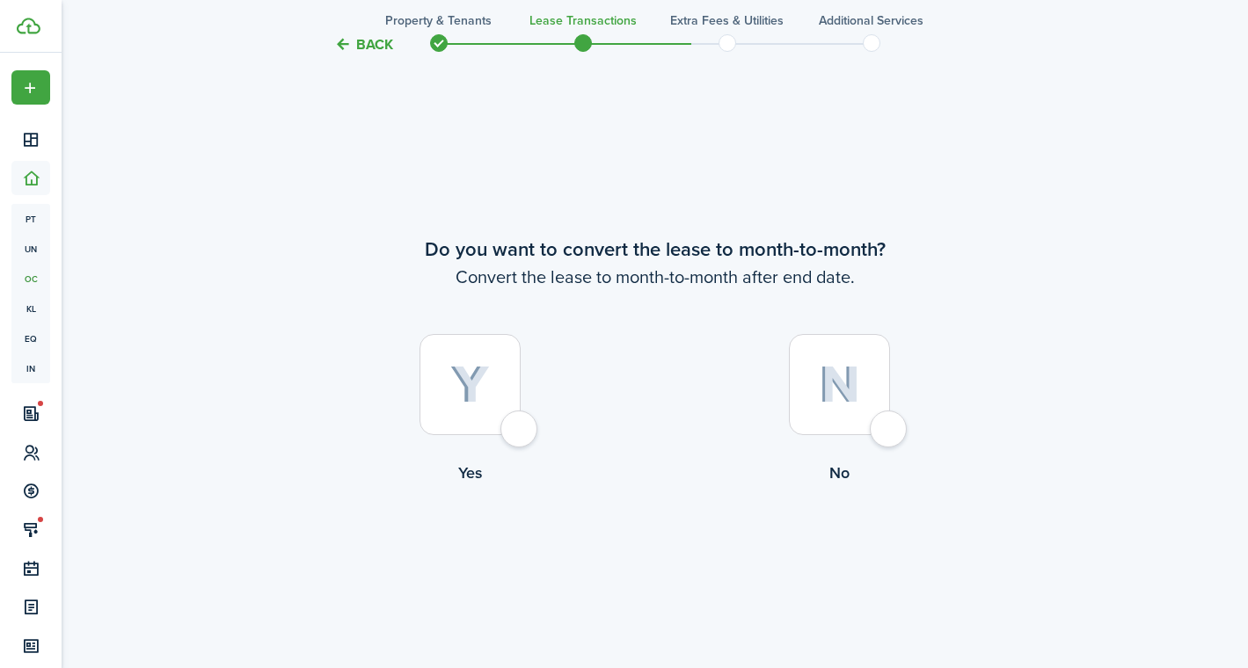
scroll to position [1887, 0]
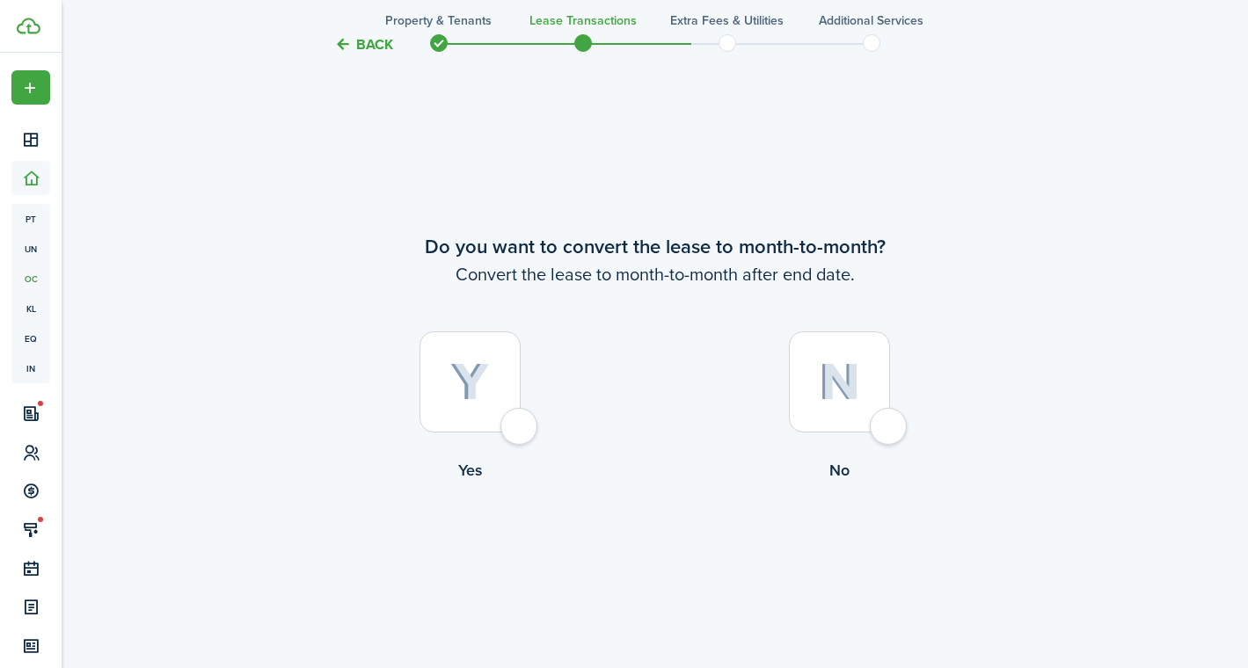
click at [819, 380] on img at bounding box center [839, 382] width 41 height 38
radio input "true"
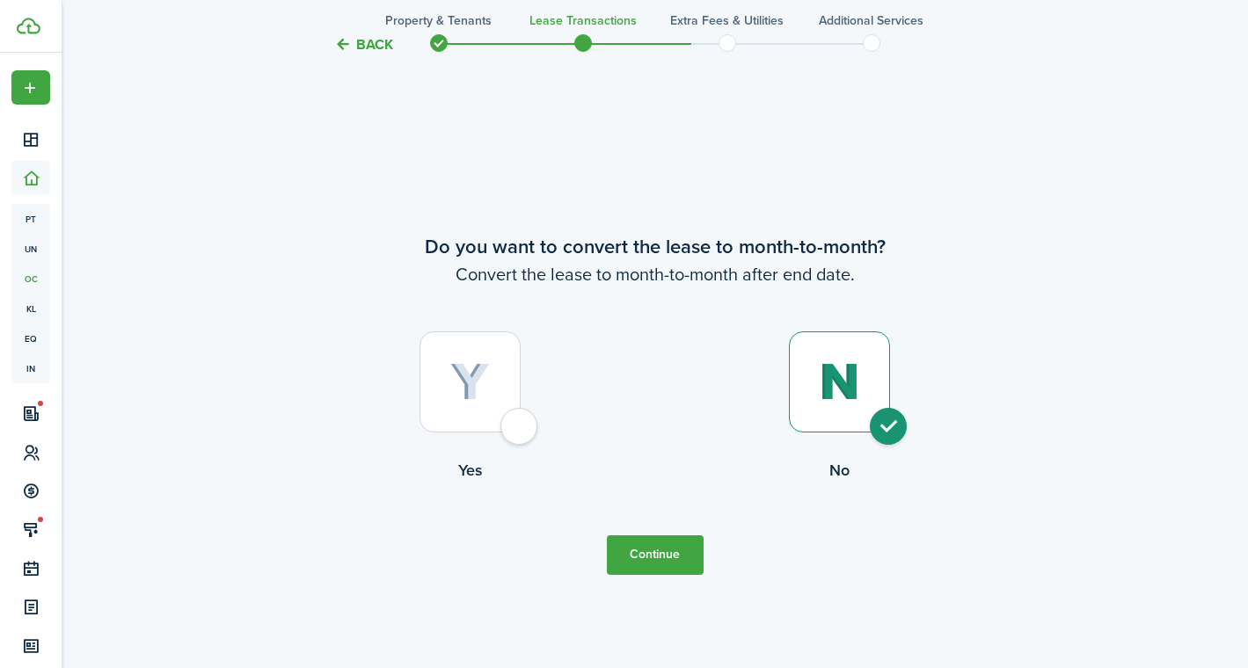
click at [650, 562] on button "Continue" at bounding box center [655, 556] width 97 height 40
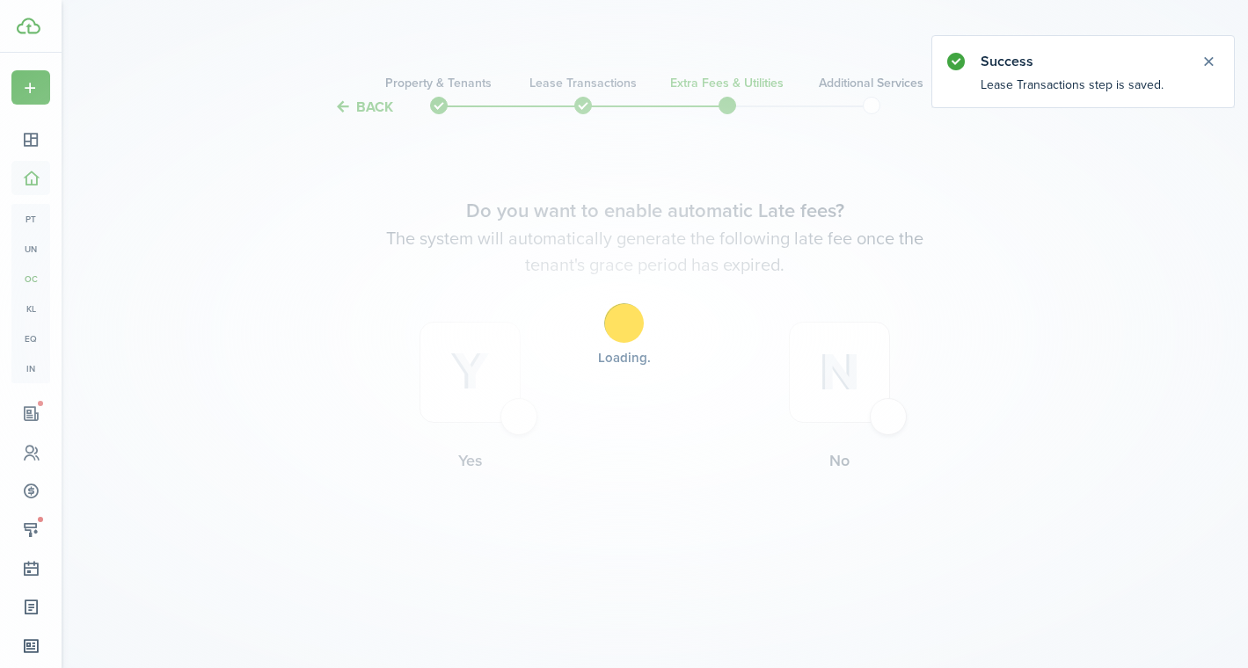
scroll to position [0, 0]
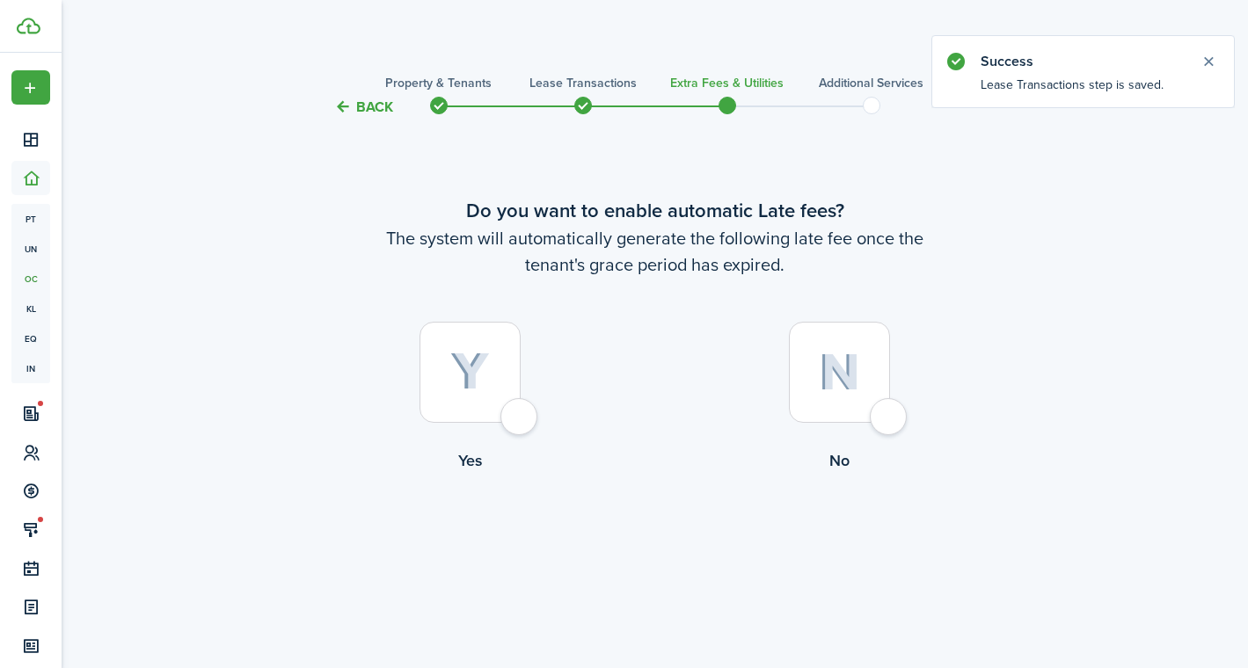
click at [814, 397] on div at bounding box center [839, 372] width 101 height 101
radio input "true"
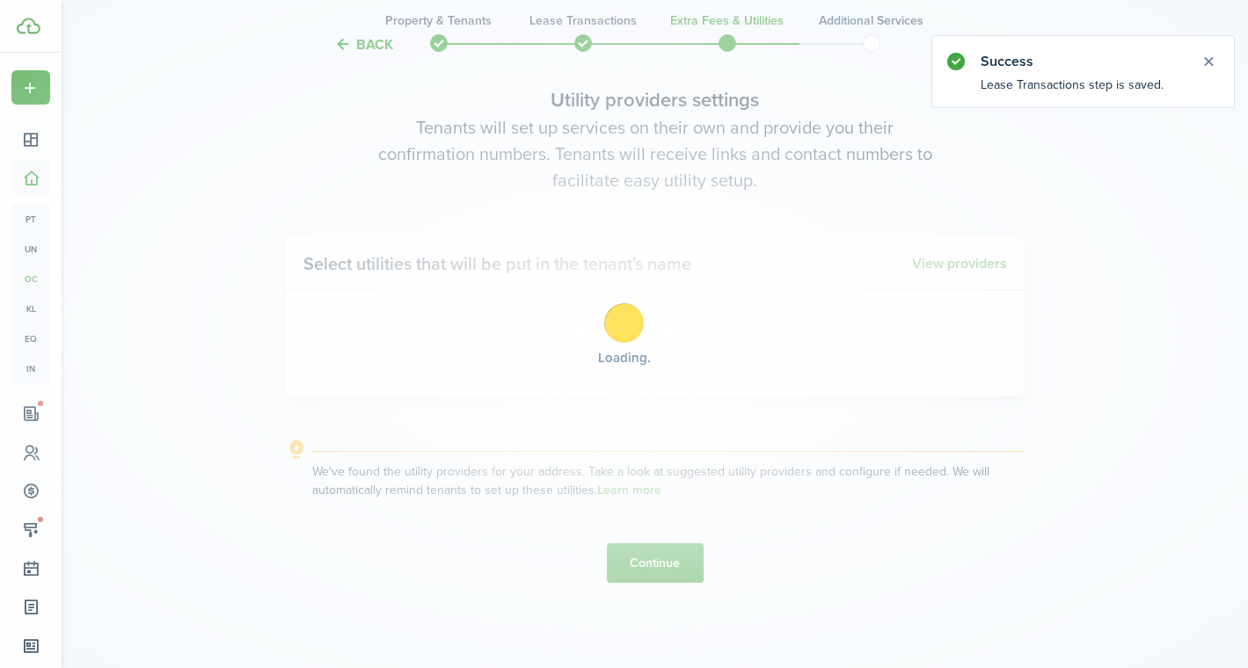
scroll to position [638, 0]
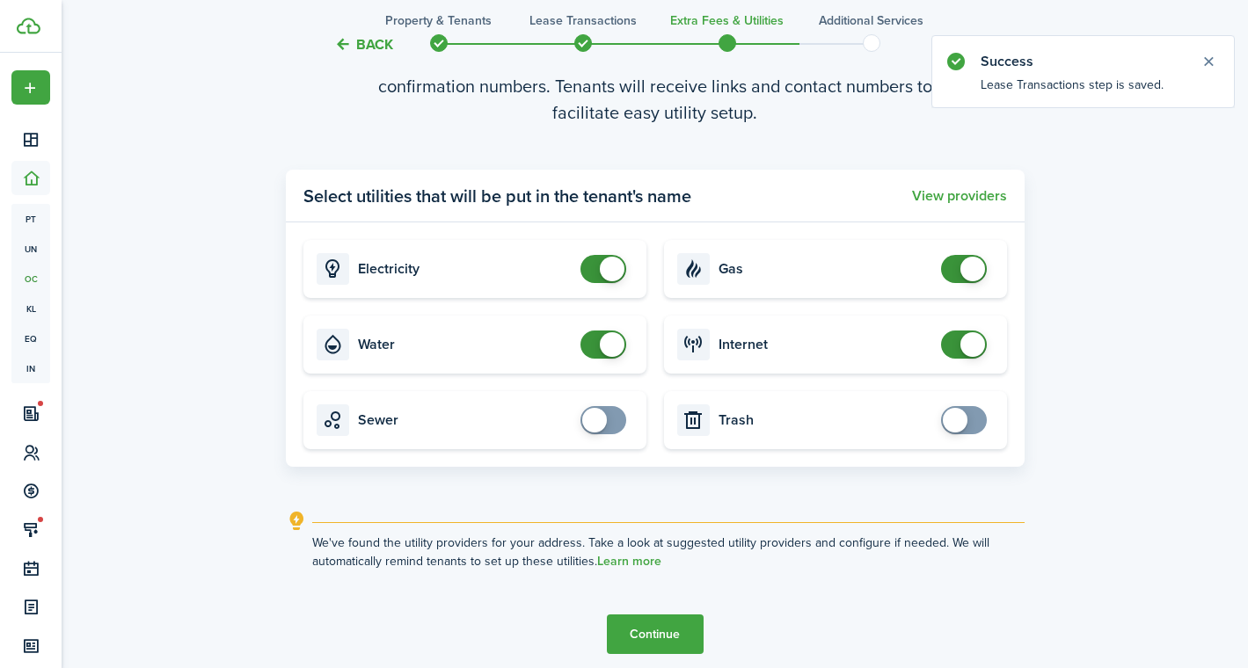
checkbox input "false"
click at [605, 278] on span at bounding box center [612, 269] width 25 height 25
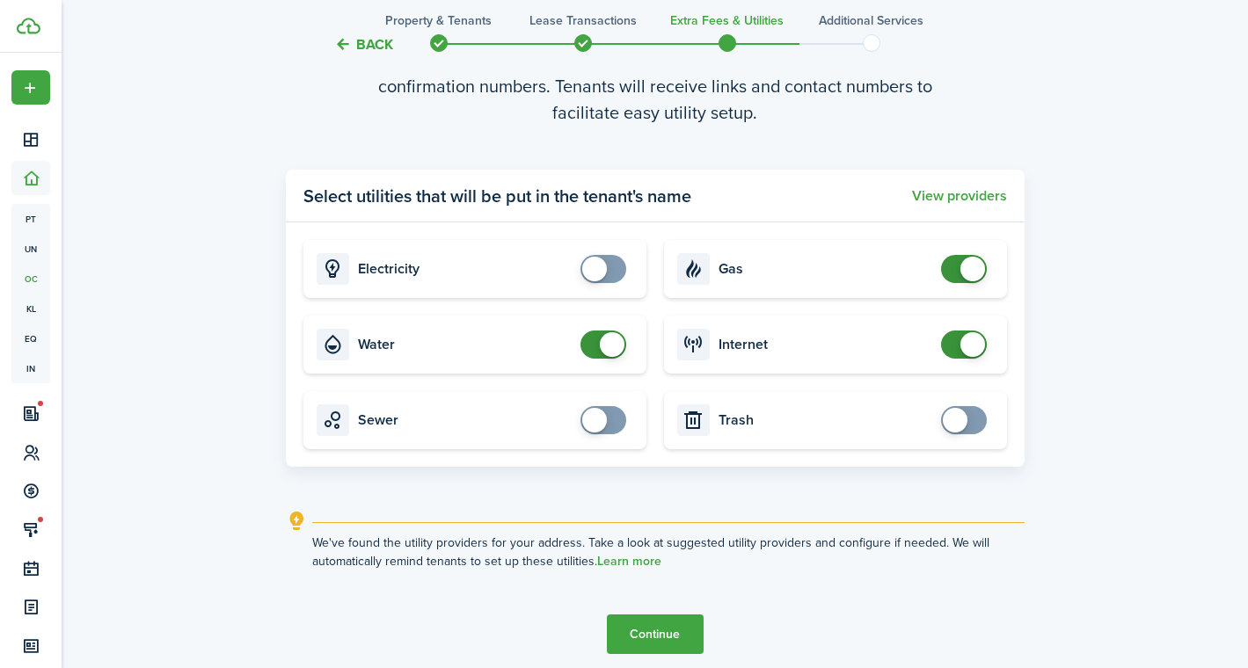
checkbox input "false"
click at [602, 339] on span at bounding box center [612, 344] width 25 height 25
checkbox input "false"
click at [971, 274] on span at bounding box center [972, 269] width 25 height 25
checkbox input "false"
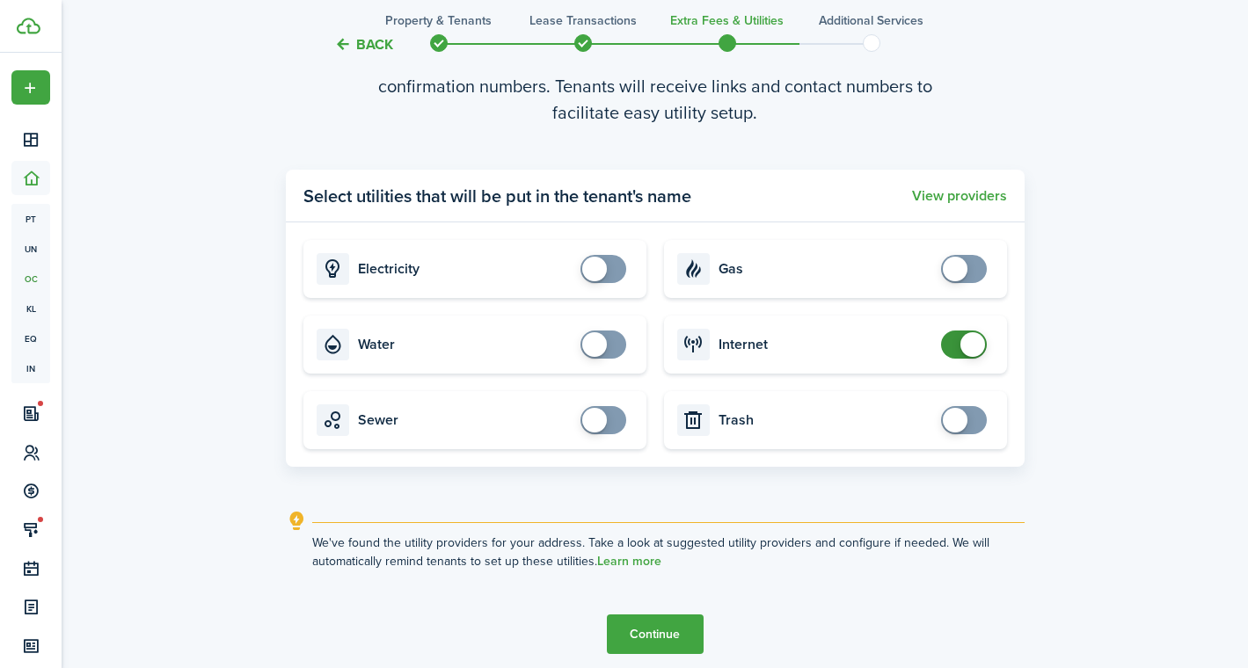
click at [963, 354] on span at bounding box center [972, 344] width 25 height 25
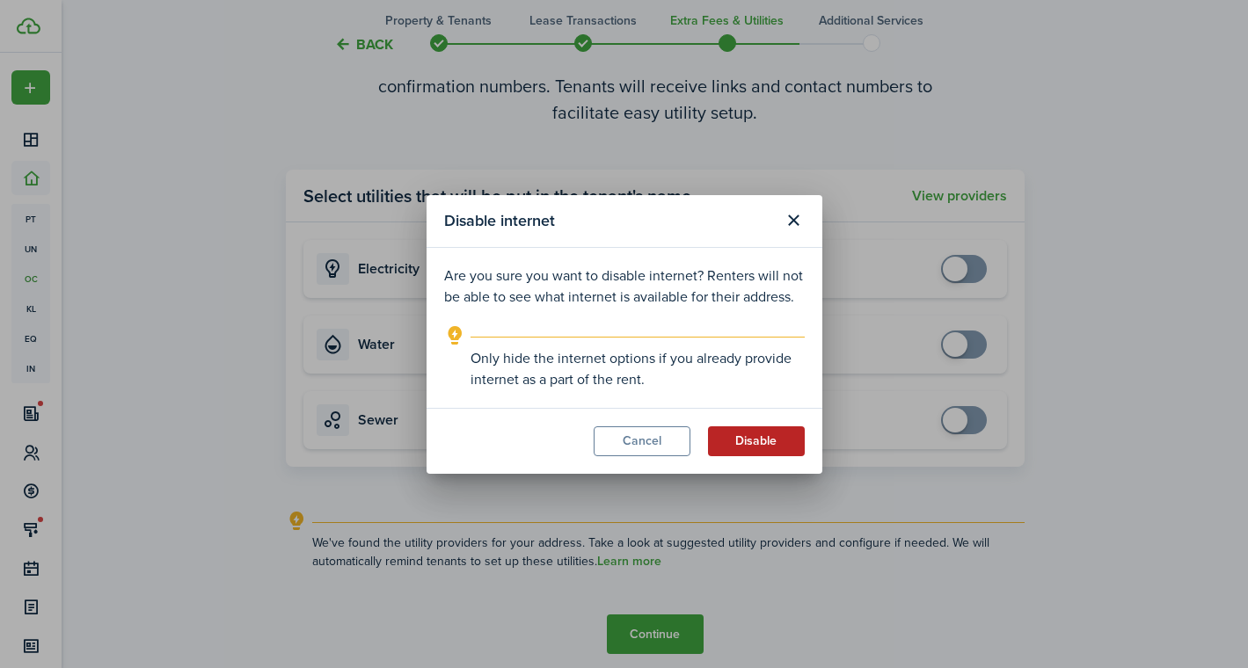
click at [755, 448] on button "Disable" at bounding box center [756, 442] width 97 height 30
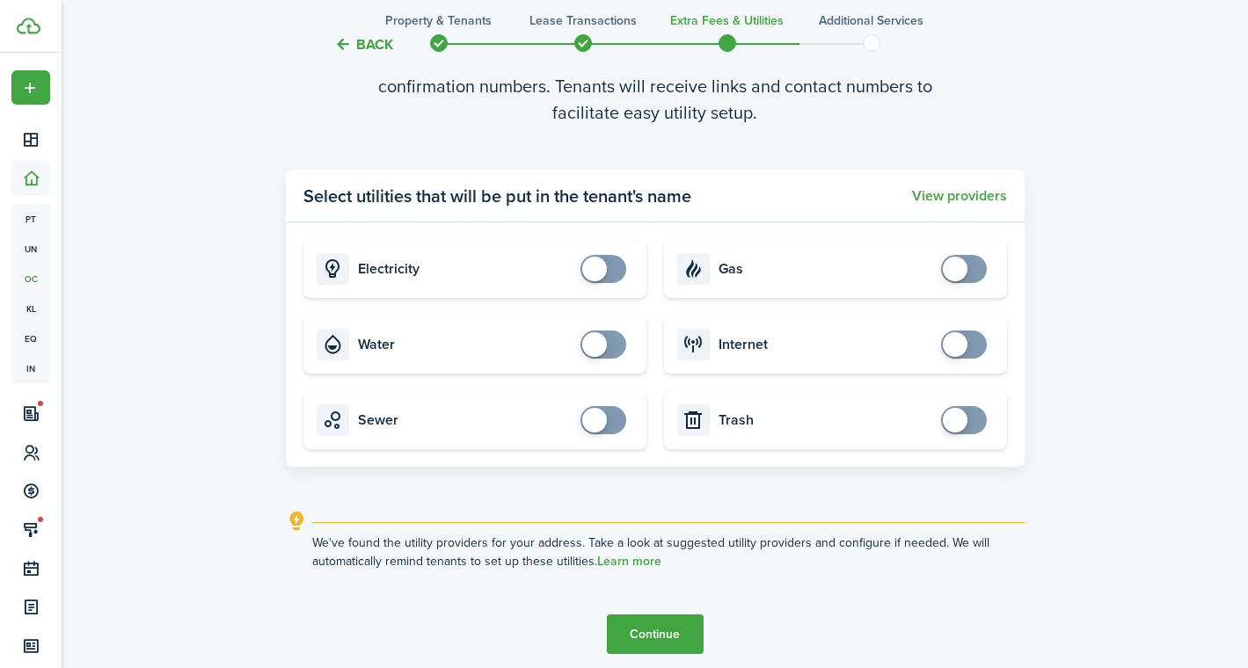
click at [646, 631] on button "Continue" at bounding box center [655, 635] width 97 height 40
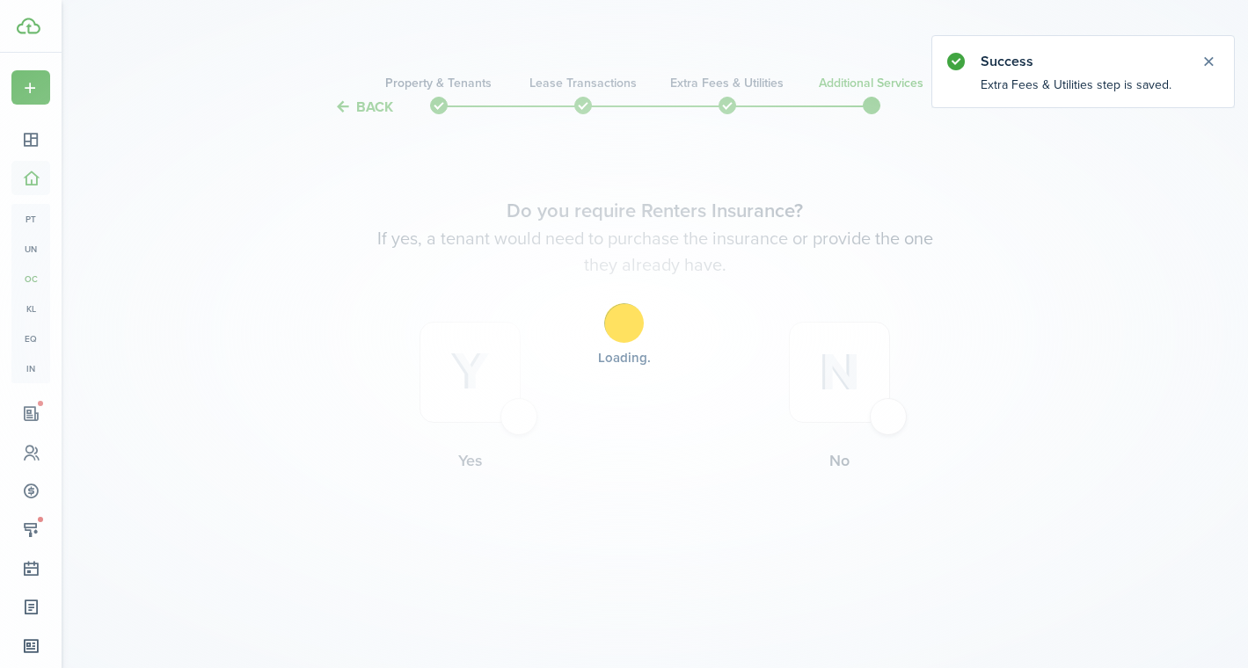
scroll to position [0, 0]
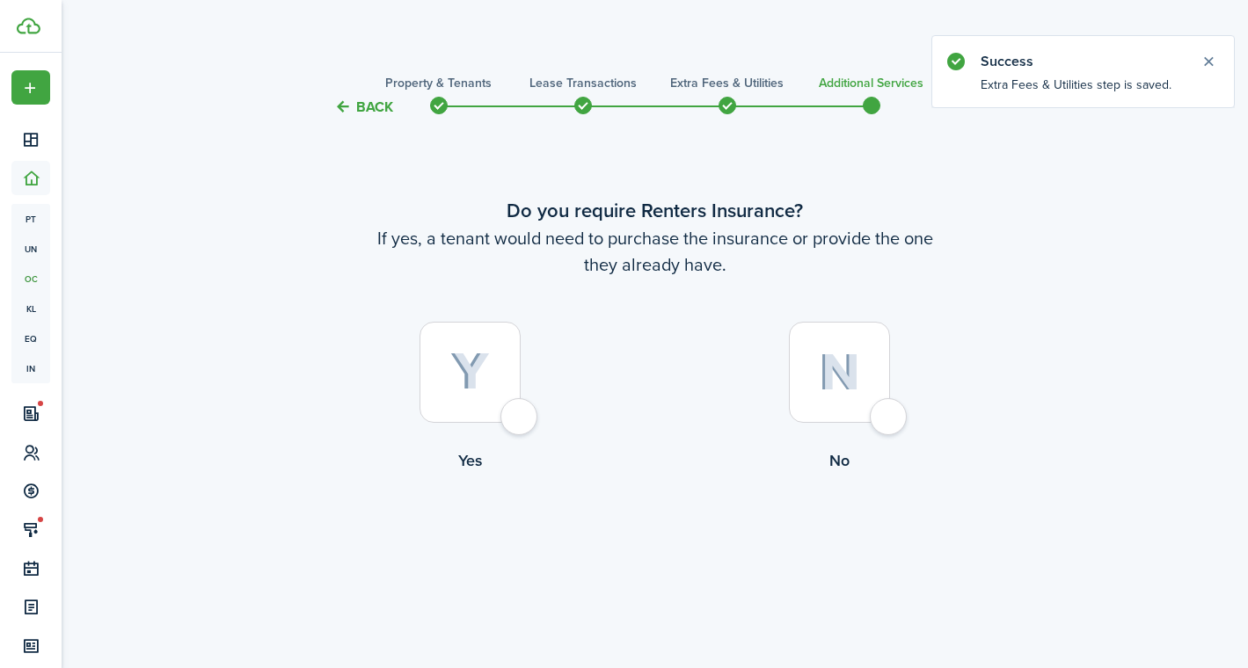
click at [833, 380] on img at bounding box center [839, 373] width 41 height 38
radio input "true"
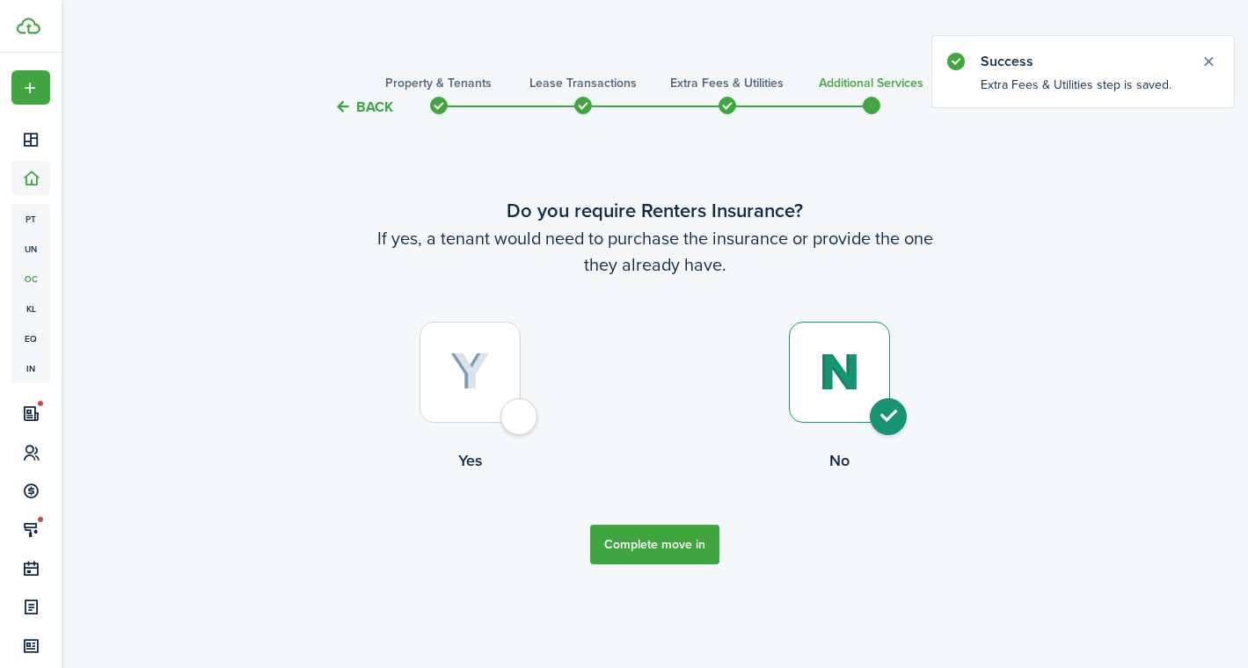
click at [684, 535] on button "Complete move in" at bounding box center [654, 545] width 129 height 40
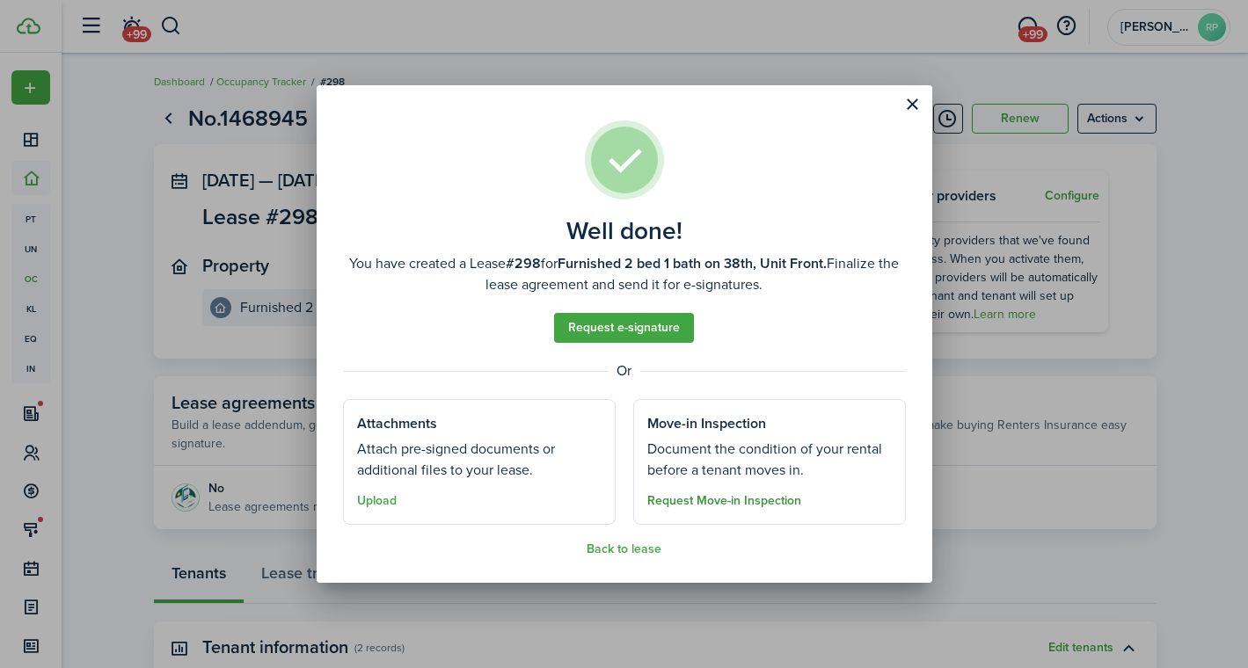
click at [680, 500] on button "Request Move-in Inspection" at bounding box center [724, 501] width 154 height 14
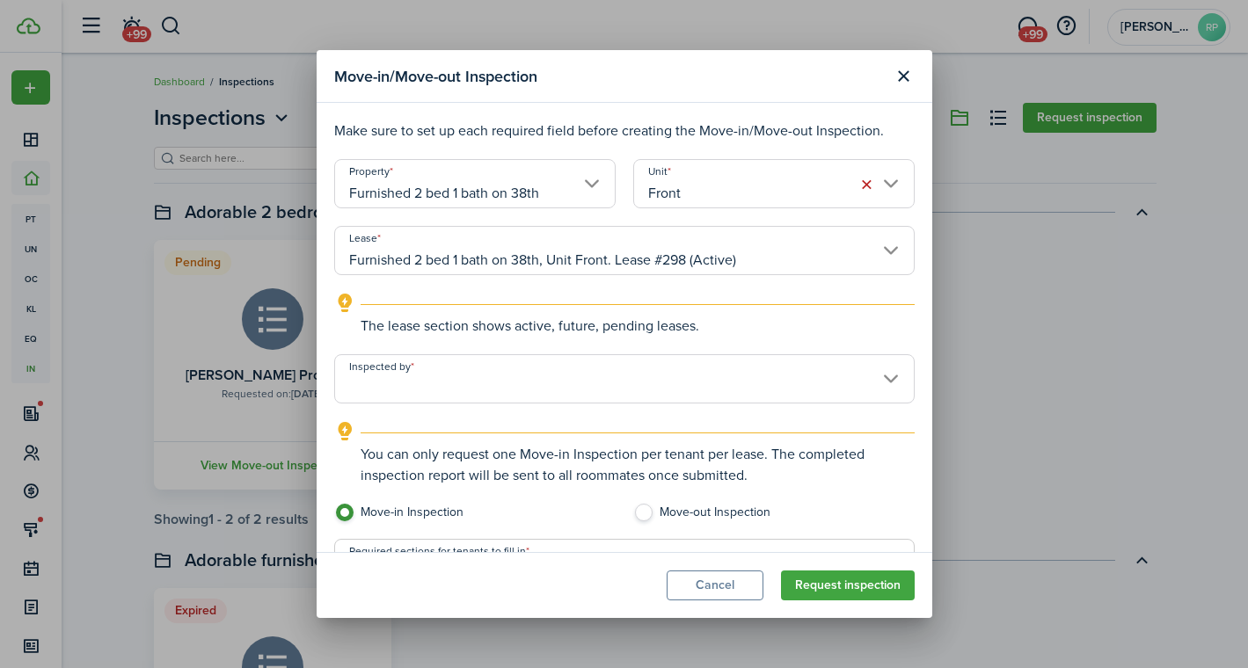
click at [458, 379] on input "Inspected by" at bounding box center [624, 378] width 580 height 49
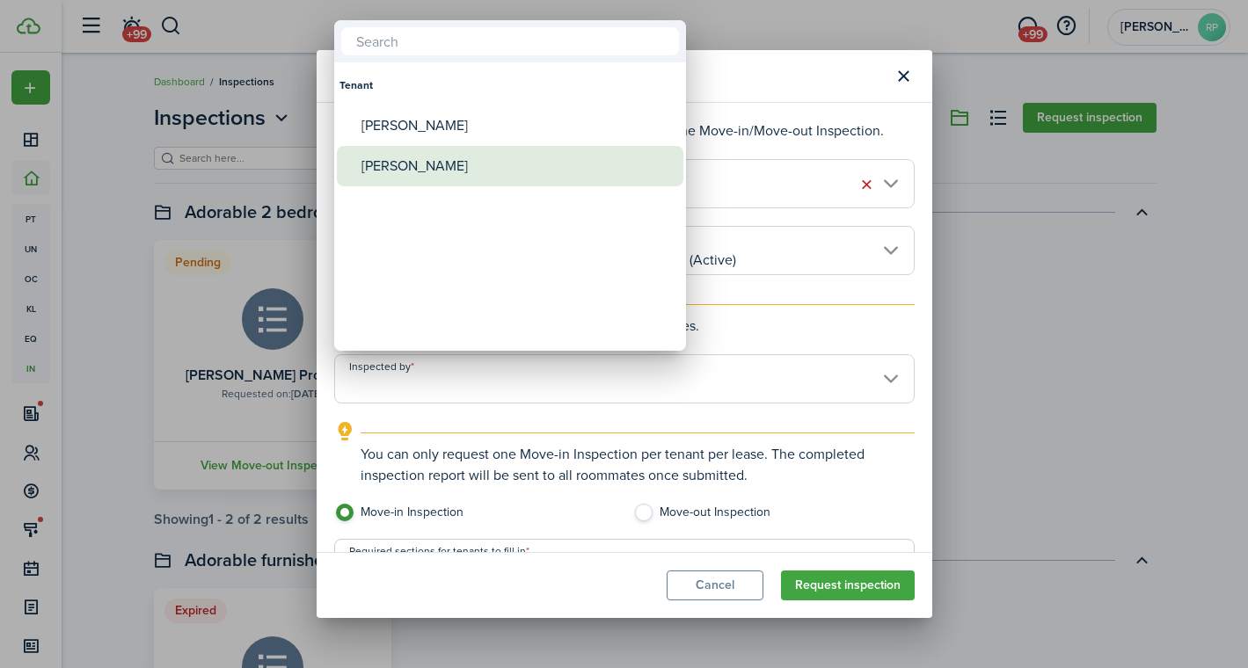
click at [450, 163] on div "[PERSON_NAME]" at bounding box center [516, 166] width 311 height 40
type input "[PERSON_NAME]"
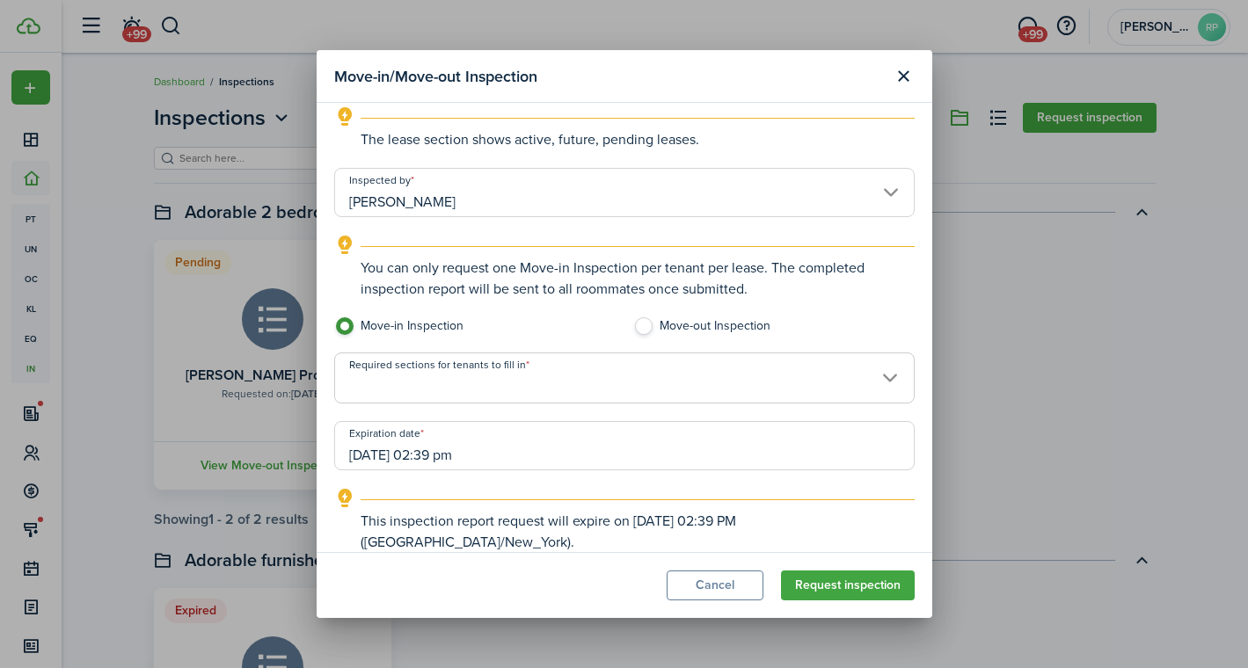
scroll to position [184, 0]
click at [542, 383] on span at bounding box center [624, 391] width 579 height 30
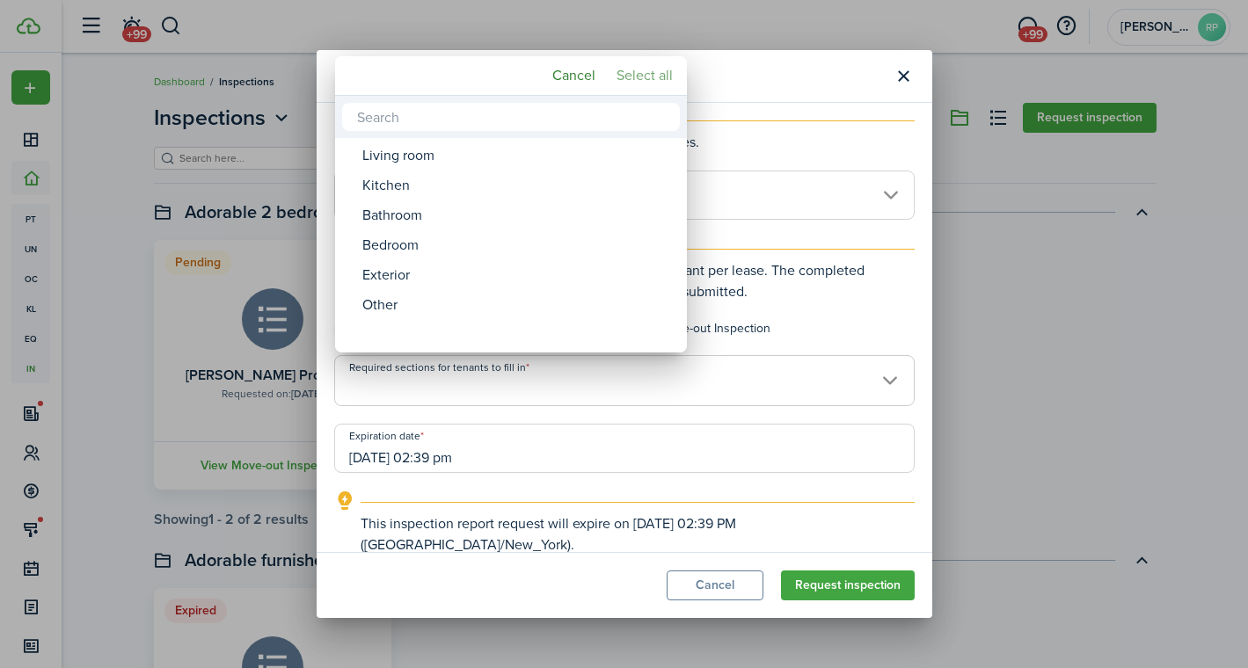
click at [649, 80] on mbsc-button "Select all" at bounding box center [644, 76] width 70 height 32
type input "Living room, Kitchen, Bathroom, Bedroom, Exterior, Other"
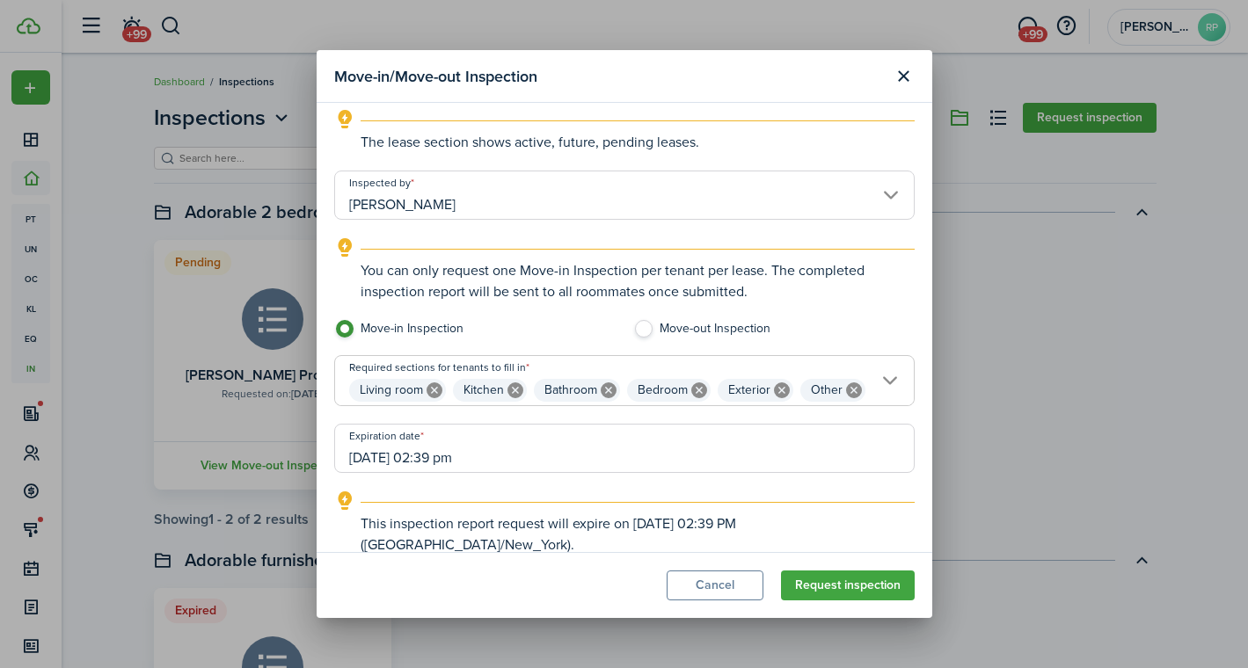
scroll to position [84, 0]
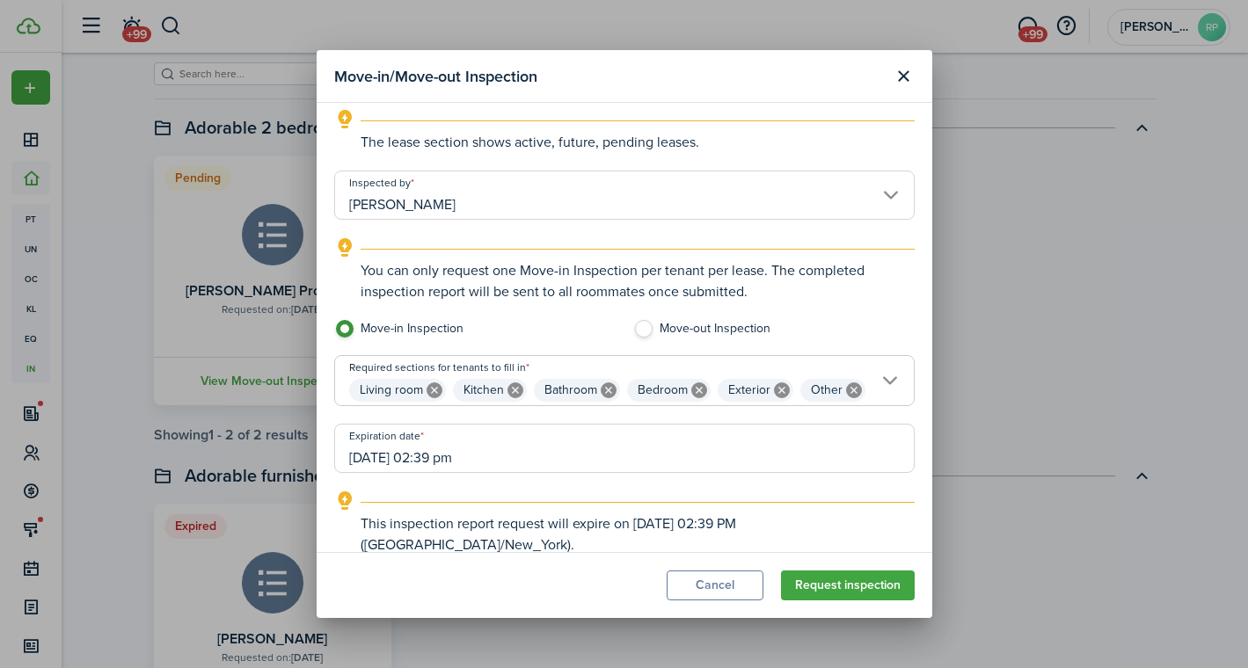
click at [514, 458] on input "[DATE] 02:39 pm" at bounding box center [624, 448] width 580 height 49
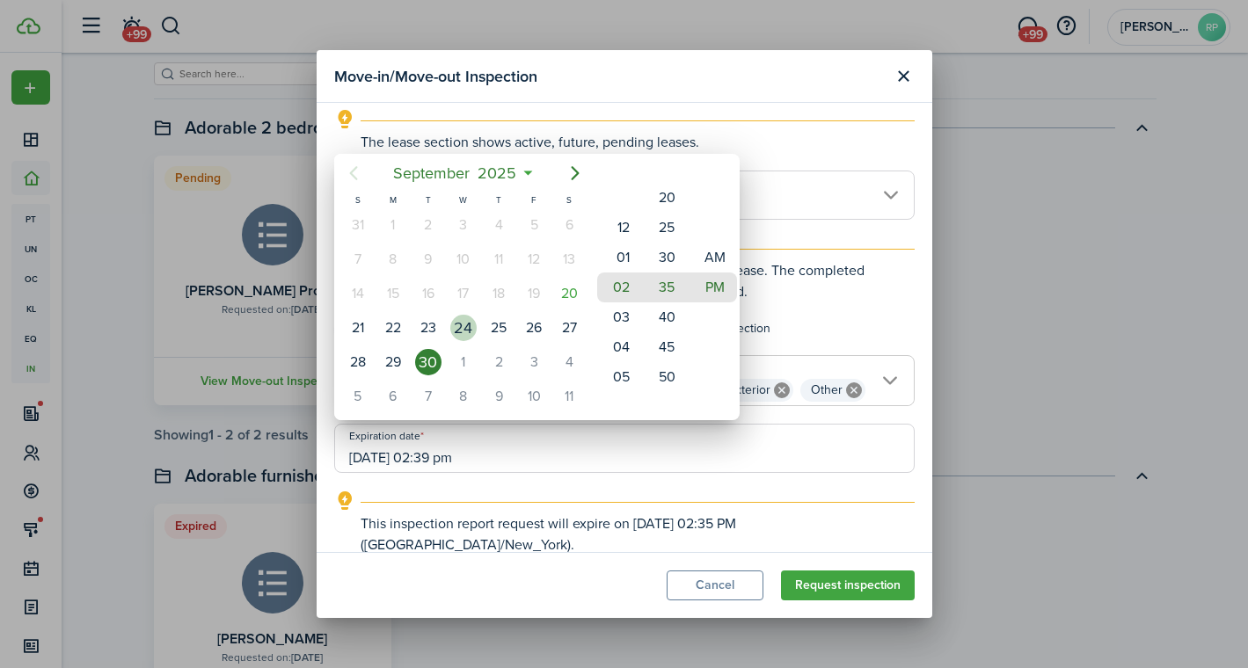
click at [470, 327] on div "24" at bounding box center [463, 328] width 26 height 26
click at [621, 233] on mbsc-wheel-item "12" at bounding box center [618, 228] width 43 height 30
click at [671, 223] on mbsc-wheel-item "00" at bounding box center [666, 228] width 43 height 30
type input "[DATE] 12:00 pm"
click at [711, 448] on div at bounding box center [623, 334] width 1529 height 950
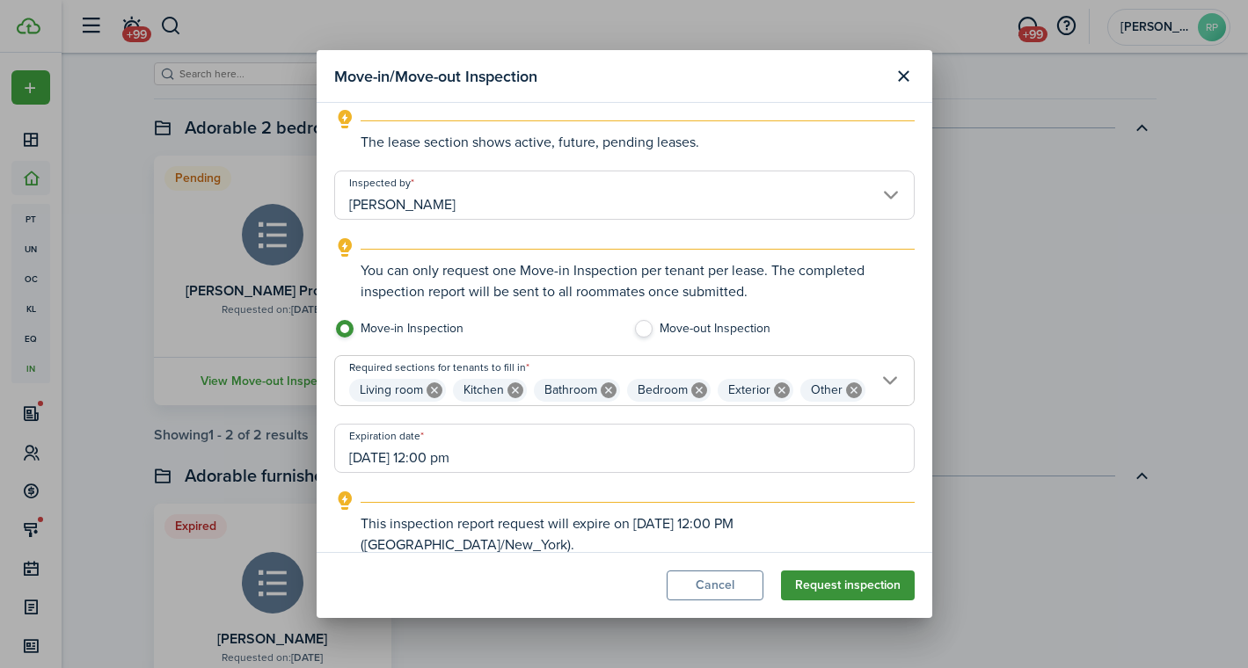
click at [807, 579] on button "Request inspection" at bounding box center [848, 586] width 134 height 30
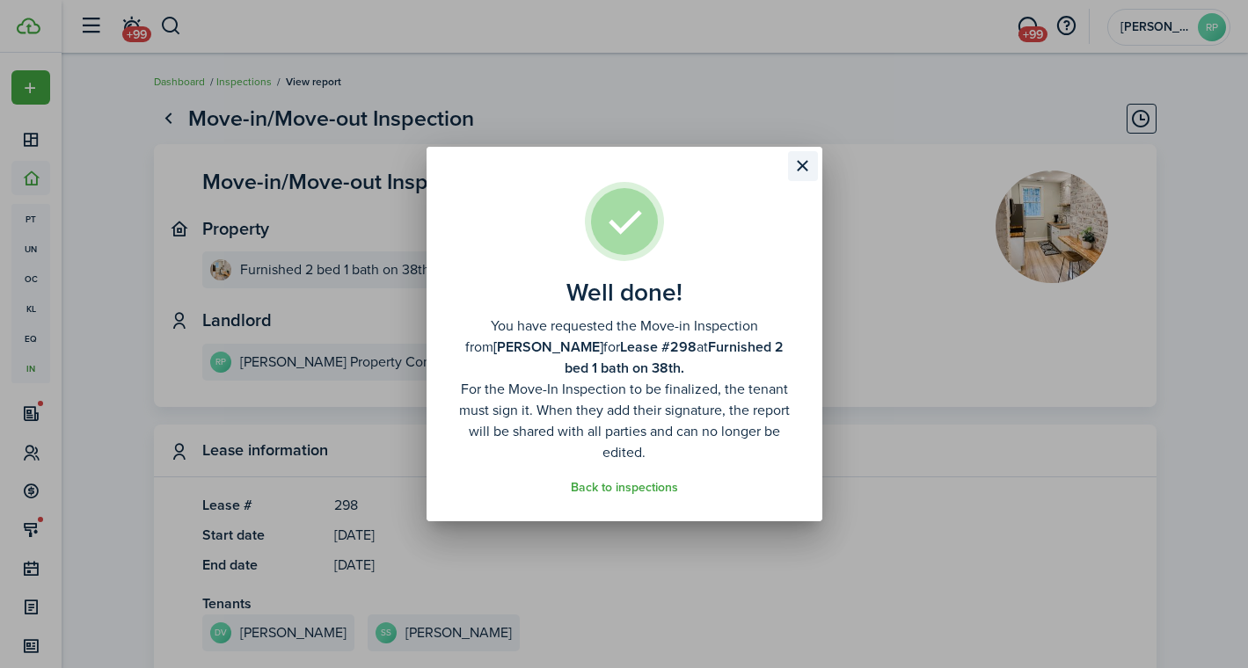
click at [805, 174] on button "Close modal" at bounding box center [803, 166] width 30 height 30
